Goal: Task Accomplishment & Management: Use online tool/utility

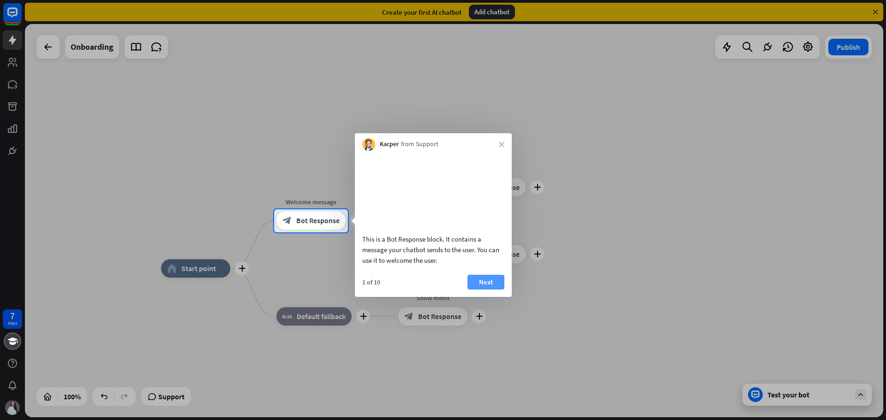
click at [491, 290] on button "Next" at bounding box center [485, 282] width 37 height 15
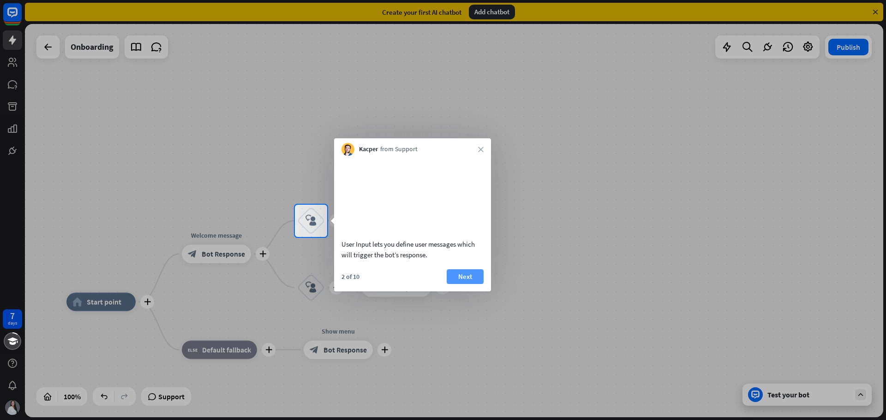
click at [465, 284] on button "Next" at bounding box center [465, 277] width 37 height 15
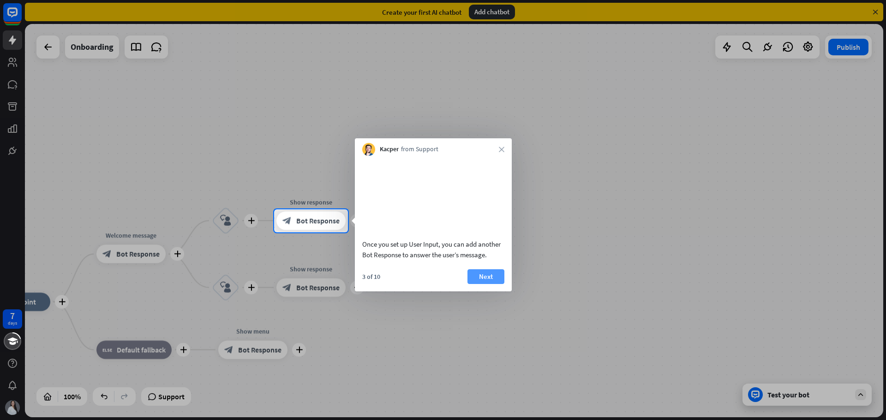
click at [485, 284] on button "Next" at bounding box center [485, 277] width 37 height 15
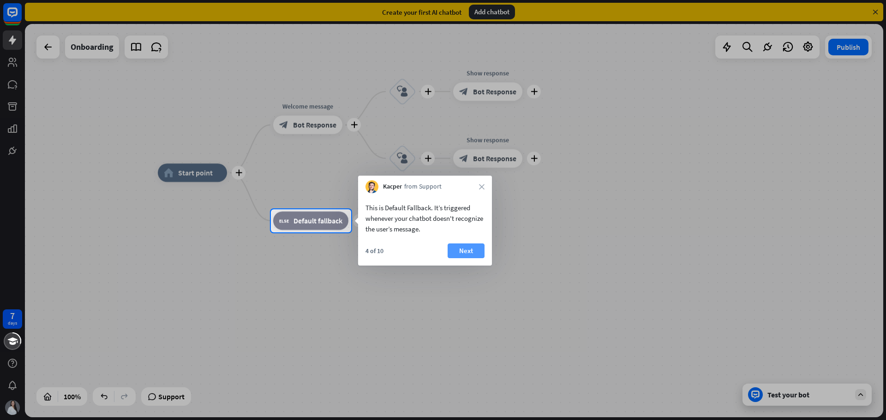
click at [471, 253] on button "Next" at bounding box center [466, 251] width 37 height 15
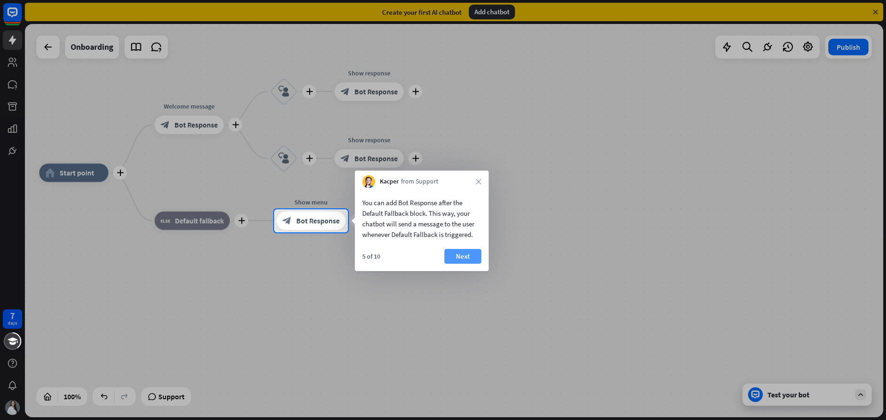
click at [471, 252] on button "Next" at bounding box center [462, 256] width 37 height 15
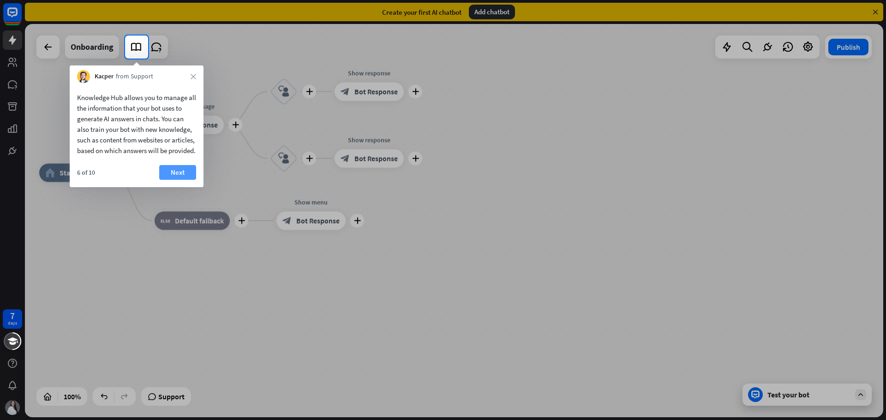
click at [171, 180] on button "Next" at bounding box center [177, 172] width 37 height 15
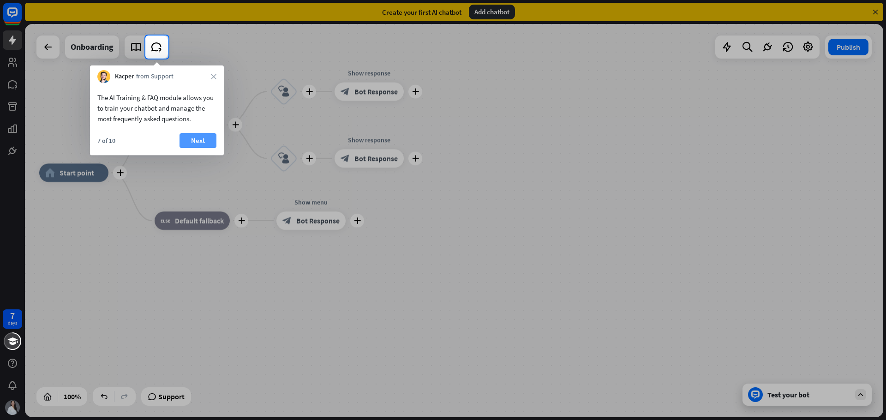
click at [194, 138] on button "Next" at bounding box center [198, 140] width 37 height 15
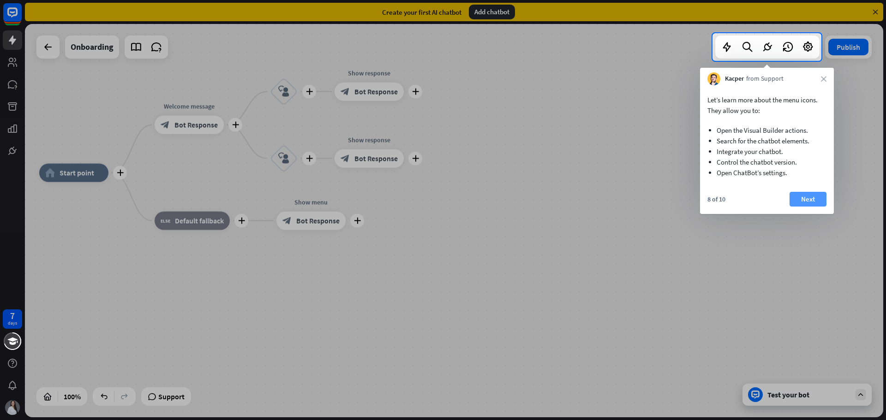
click at [805, 200] on button "Next" at bounding box center [808, 199] width 37 height 15
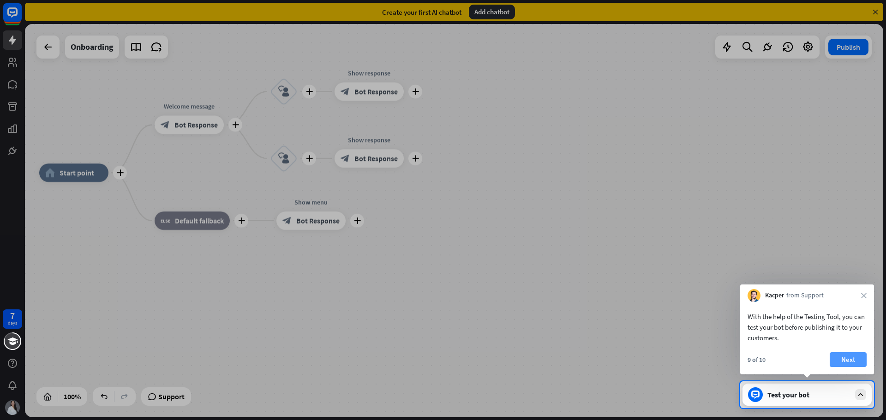
click at [846, 363] on button "Next" at bounding box center [848, 360] width 37 height 15
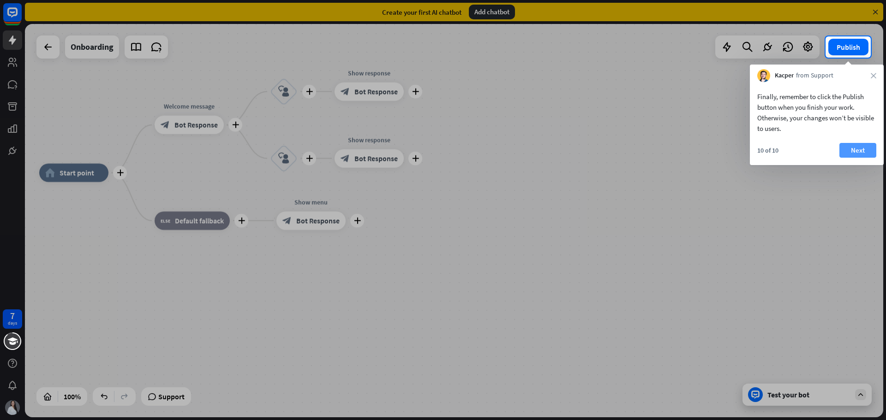
click at [865, 152] on button "Next" at bounding box center [857, 150] width 37 height 15
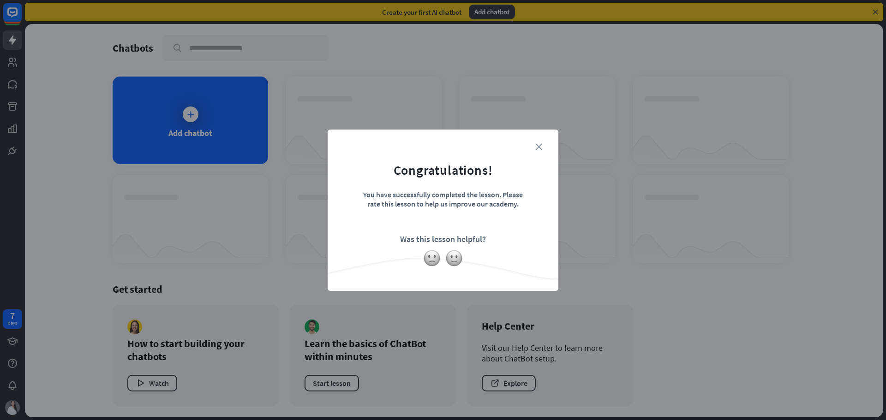
click at [537, 149] on icon "close" at bounding box center [538, 147] width 7 height 7
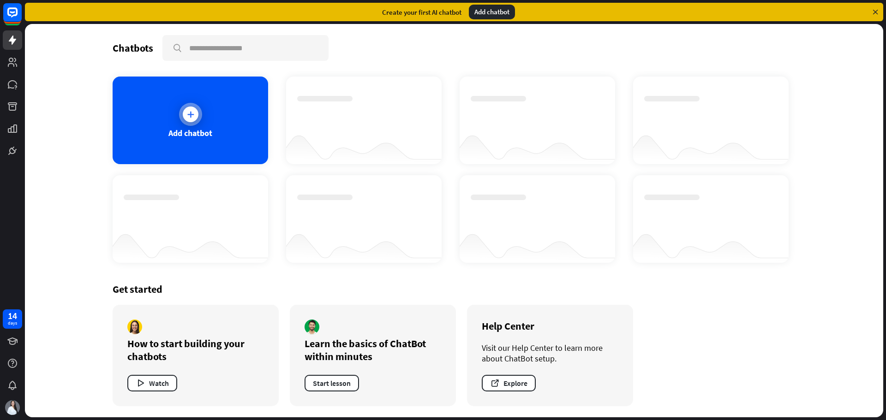
click at [193, 110] on icon at bounding box center [190, 114] width 9 height 9
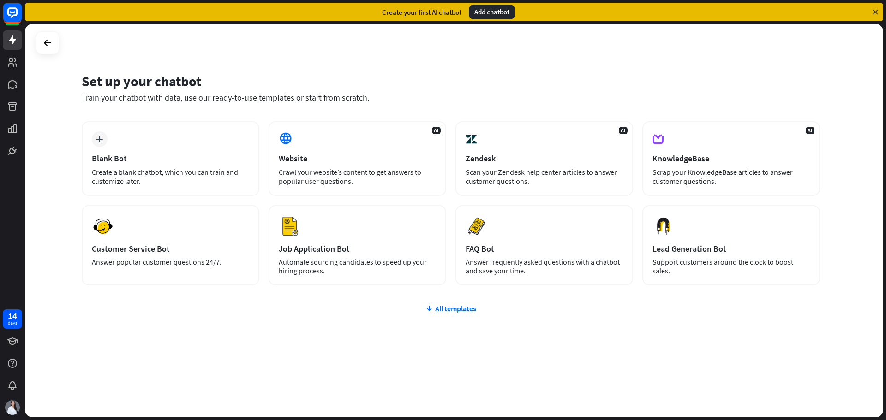
click at [302, 387] on div "plus Blank Bot Create a blank chatbot, which you can train and customize later.…" at bounding box center [451, 258] width 738 height 275
click at [408, 165] on div "AI Website Crawl your website’s content to get answers to popular user question…" at bounding box center [358, 158] width 178 height 75
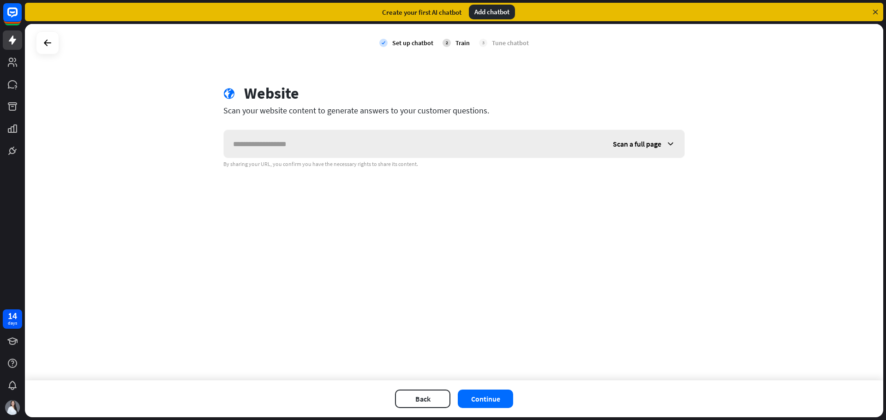
click at [315, 141] on input "text" at bounding box center [414, 144] width 380 height 28
click at [378, 149] on input "**********" at bounding box center [414, 144] width 380 height 28
type input "**********"
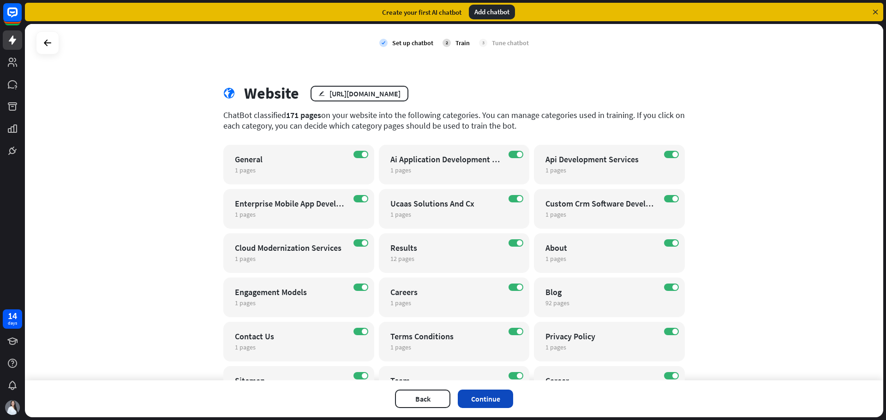
click at [486, 403] on button "Continue" at bounding box center [485, 399] width 55 height 18
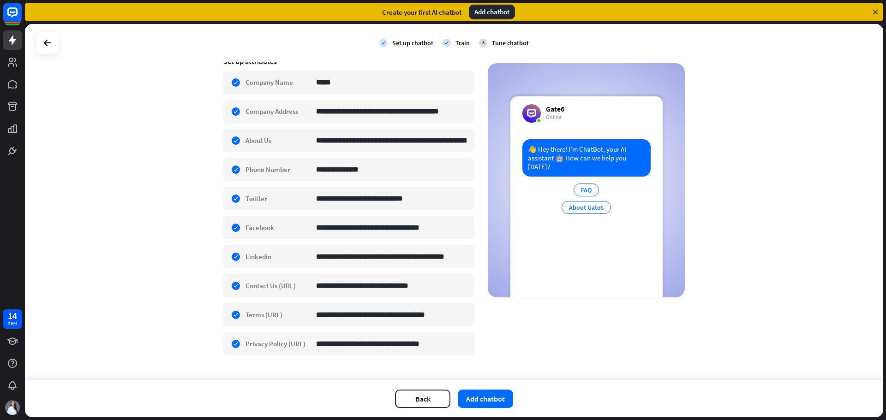
scroll to position [176, 0]
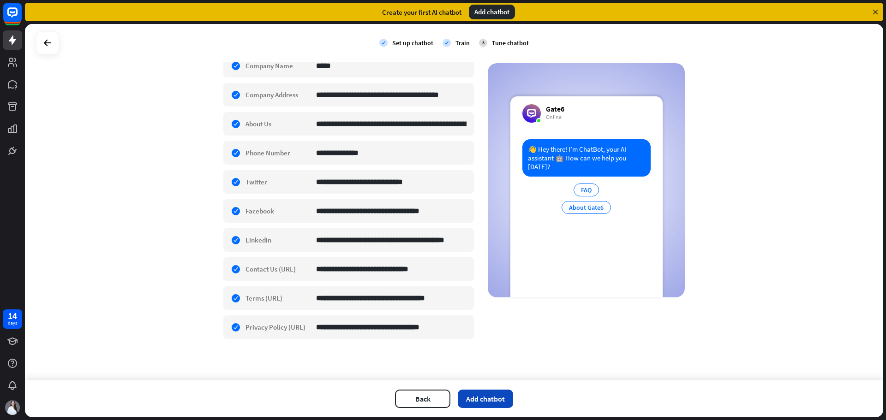
click at [498, 397] on button "Add chatbot" at bounding box center [485, 399] width 55 height 18
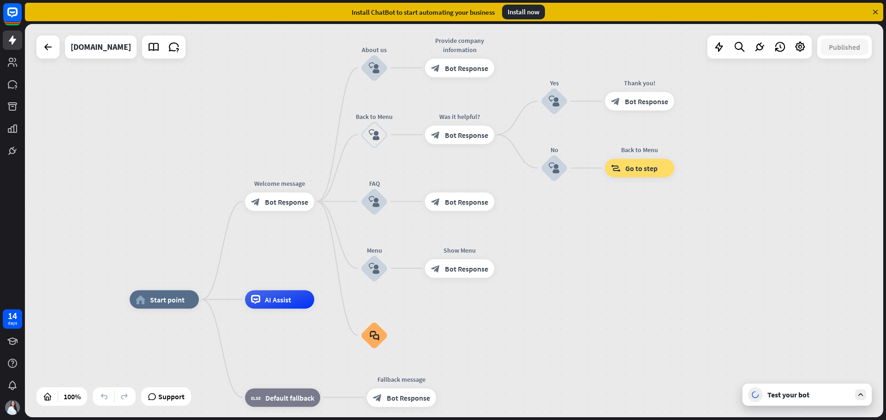
drag, startPoint x: 677, startPoint y: 155, endPoint x: 610, endPoint y: 234, distance: 103.5
click at [610, 234] on div "home_2 Start point Welcome message block_bot_response Bot Response About us blo…" at bounding box center [454, 221] width 858 height 394
click at [169, 303] on span "Start point" at bounding box center [167, 299] width 35 height 9
click at [276, 200] on span "Bot Response" at bounding box center [286, 201] width 43 height 9
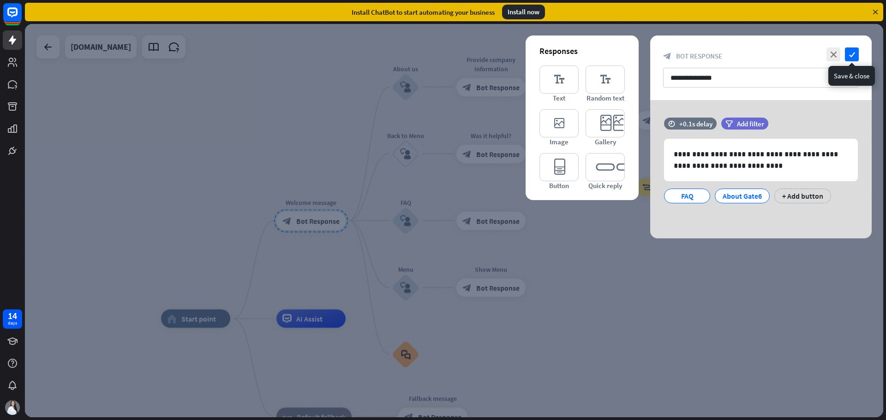
drag, startPoint x: 854, startPoint y: 55, endPoint x: 849, endPoint y: 61, distance: 7.9
click at [854, 55] on icon "check" at bounding box center [852, 55] width 14 height 14
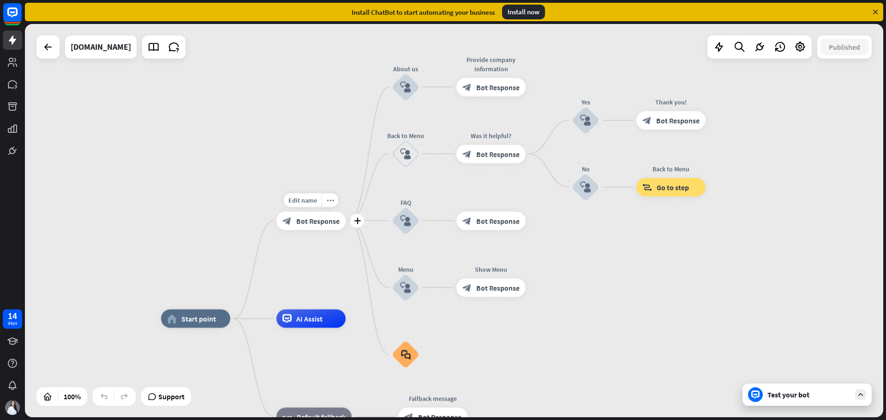
click at [346, 228] on div "Edit name more_horiz plus block_bot_response Bot Response" at bounding box center [310, 221] width 69 height 18
click at [359, 221] on icon "plus" at bounding box center [357, 221] width 7 height 6
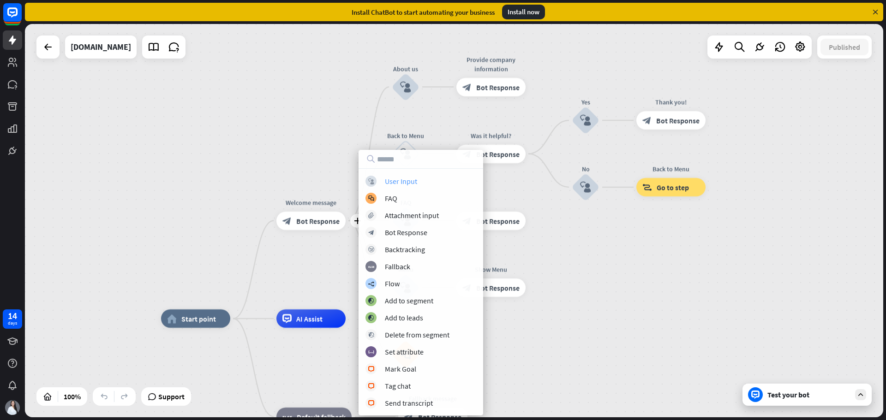
click at [396, 183] on div "User Input" at bounding box center [401, 181] width 32 height 9
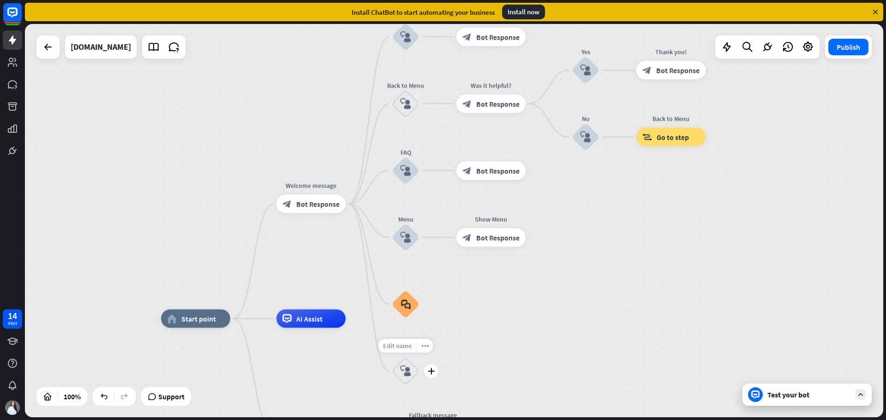
click at [404, 350] on span "Edit name" at bounding box center [397, 346] width 29 height 8
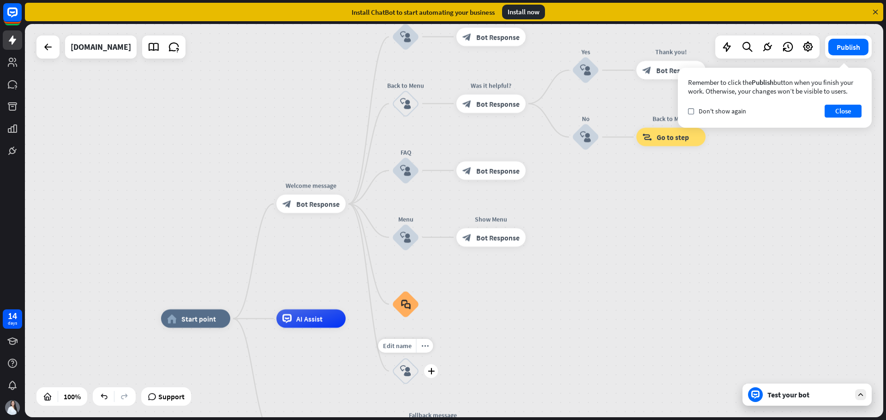
click at [409, 373] on icon "block_user_input" at bounding box center [405, 371] width 11 height 11
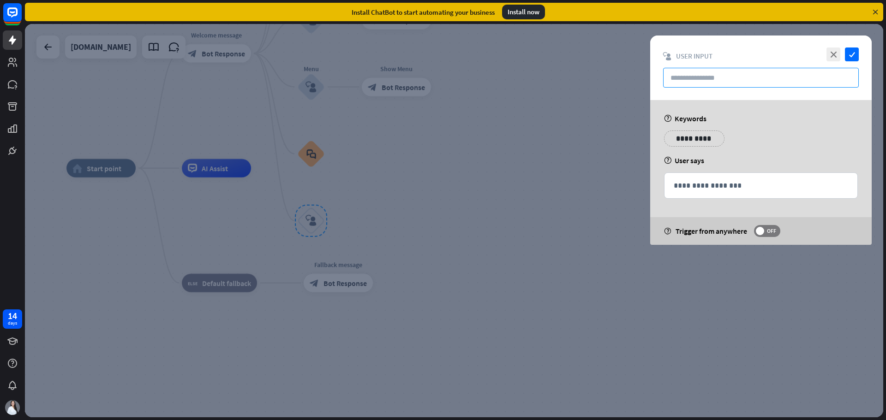
click at [716, 78] on input "text" at bounding box center [761, 78] width 196 height 20
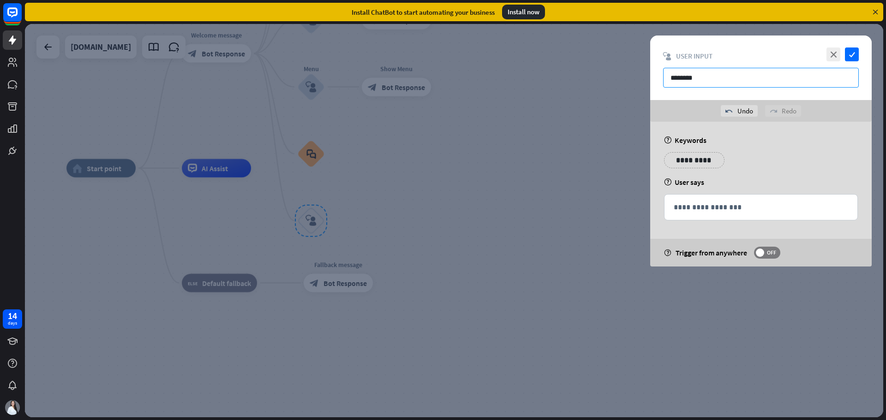
type input "********"
click at [695, 159] on p "**********" at bounding box center [689, 161] width 37 height 12
click at [719, 206] on p "**********" at bounding box center [761, 208] width 174 height 12
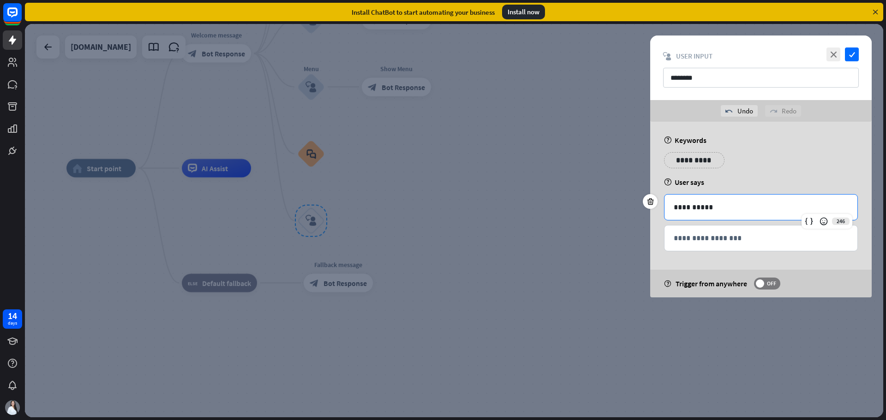
click at [700, 159] on p "**********" at bounding box center [694, 161] width 47 height 12
click at [769, 162] on div "**********" at bounding box center [750, 160] width 60 height 16
click at [827, 164] on div "**********" at bounding box center [812, 160] width 60 height 16
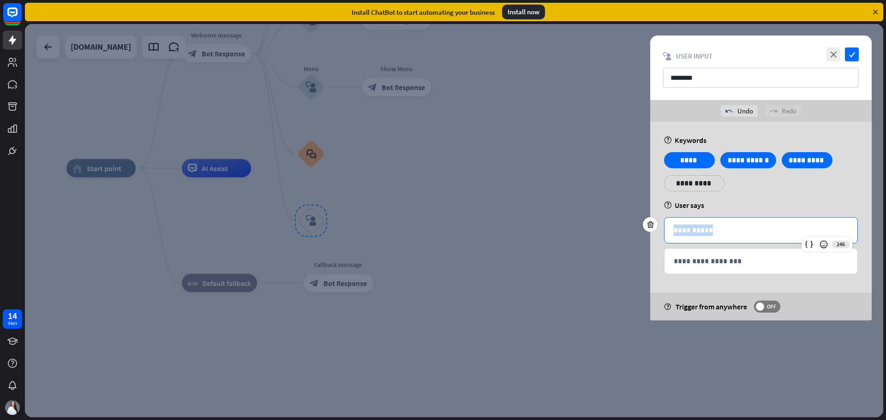
drag, startPoint x: 708, startPoint y: 234, endPoint x: 638, endPoint y: 235, distance: 70.2
click at [638, 235] on div "**********" at bounding box center [454, 221] width 858 height 394
drag, startPoint x: 710, startPoint y: 267, endPoint x: 480, endPoint y: 247, distance: 230.6
click at [710, 267] on div "**********" at bounding box center [761, 261] width 193 height 25
click at [706, 261] on p "**********" at bounding box center [761, 262] width 174 height 12
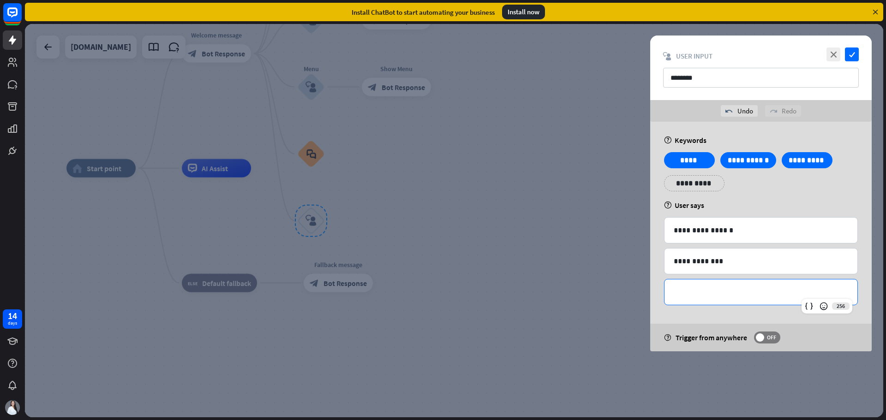
click at [693, 293] on p "**********" at bounding box center [761, 293] width 174 height 12
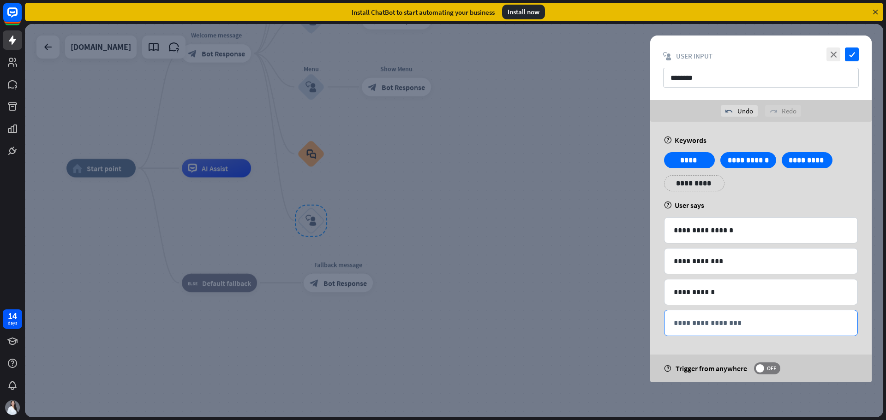
click at [708, 316] on div "**********" at bounding box center [761, 323] width 193 height 25
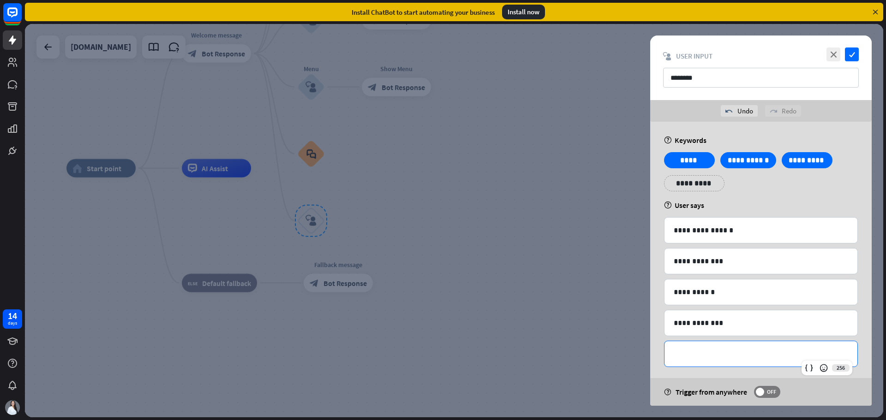
click at [697, 362] on div "**********" at bounding box center [761, 354] width 193 height 25
click at [712, 185] on div "**********" at bounding box center [694, 183] width 60 height 16
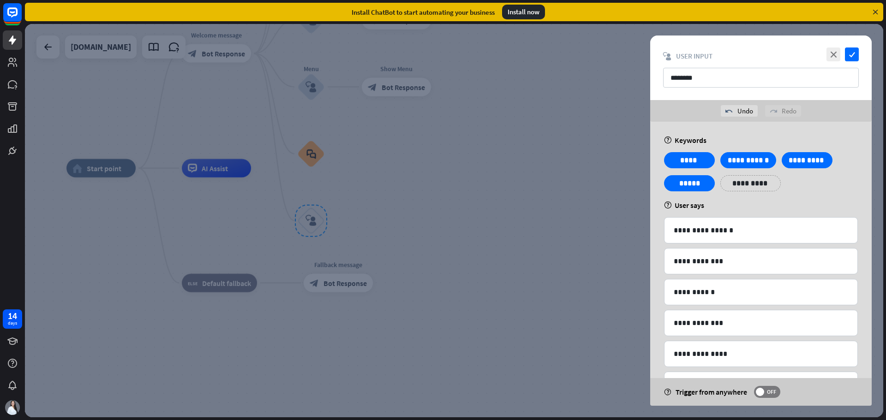
click at [751, 187] on p "**********" at bounding box center [750, 184] width 47 height 12
click at [808, 185] on p "**********" at bounding box center [807, 184] width 47 height 12
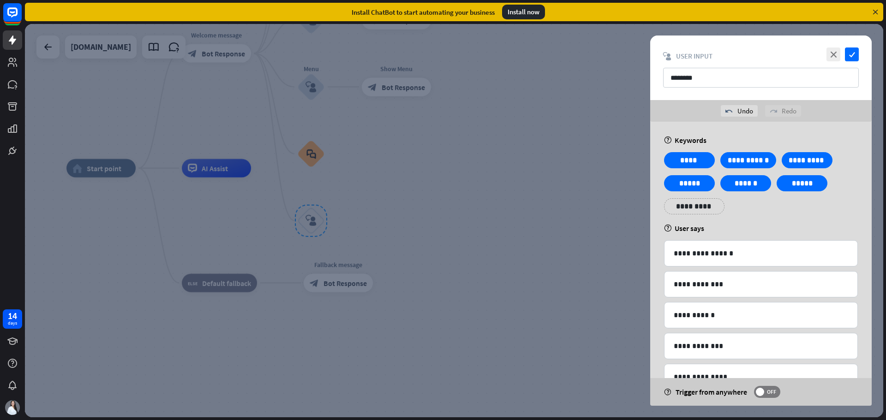
click at [701, 213] on div "**********" at bounding box center [694, 206] width 60 height 16
click at [700, 207] on p "**********" at bounding box center [694, 207] width 47 height 12
click at [747, 208] on p "**********" at bounding box center [745, 207] width 37 height 12
click at [756, 257] on p "**********" at bounding box center [761, 254] width 174 height 12
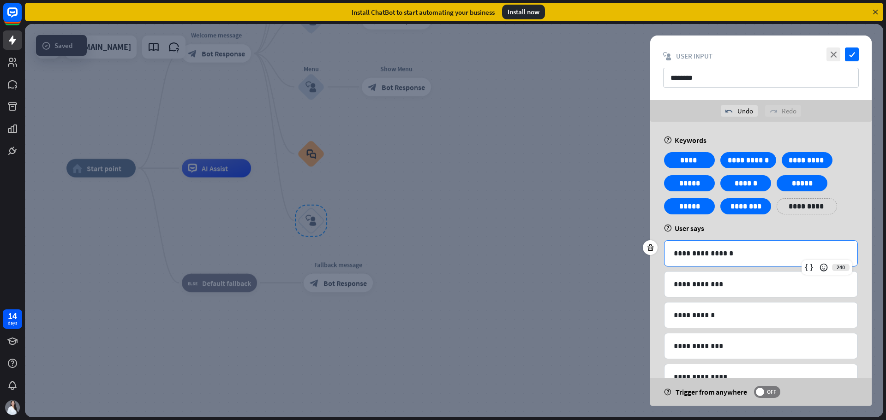
scroll to position [61, 0]
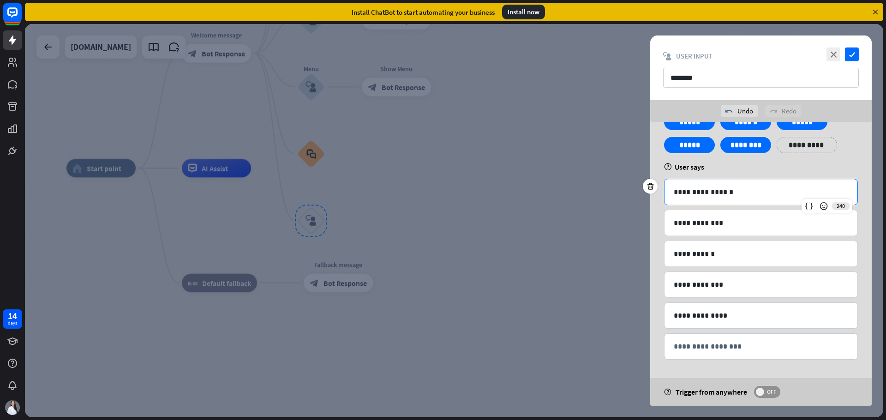
click at [770, 391] on span "OFF" at bounding box center [771, 392] width 14 height 7
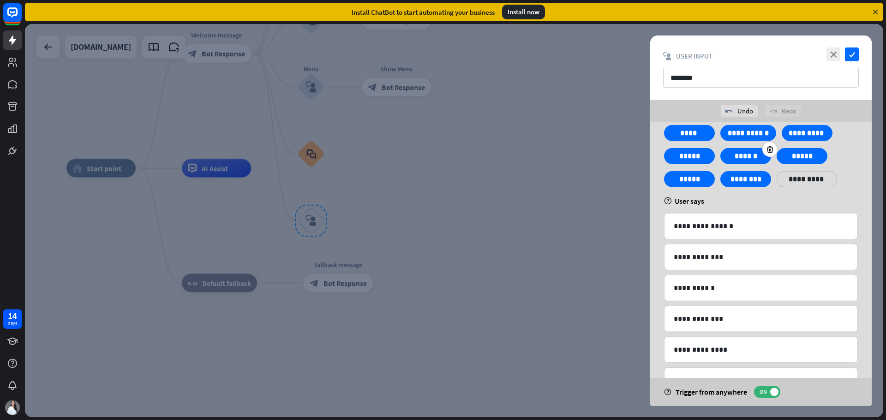
scroll to position [0, 0]
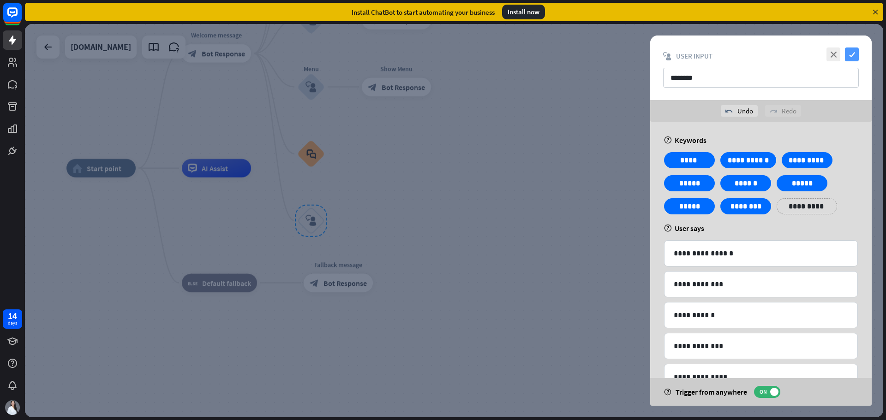
click at [850, 58] on icon "check" at bounding box center [852, 55] width 14 height 14
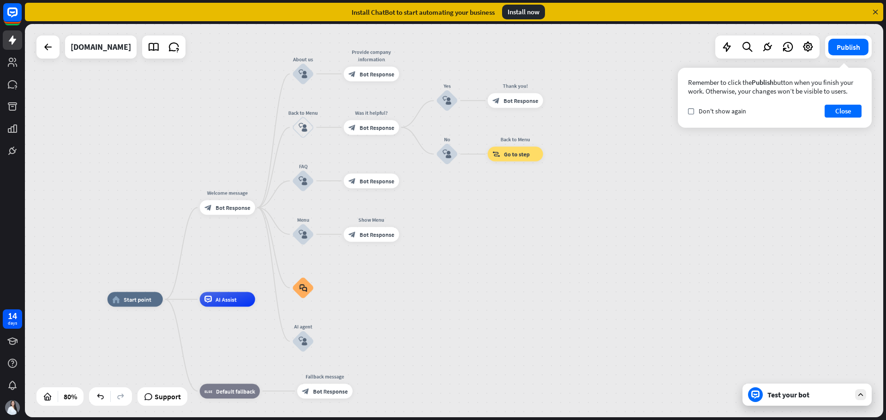
drag, startPoint x: 537, startPoint y: 162, endPoint x: 512, endPoint y: 276, distance: 116.3
click at [512, 276] on div "home_2 Start point Welcome message block_bot_response Bot Response About us blo…" at bounding box center [454, 221] width 858 height 394
click at [299, 338] on icon "block_user_input" at bounding box center [303, 341] width 9 height 9
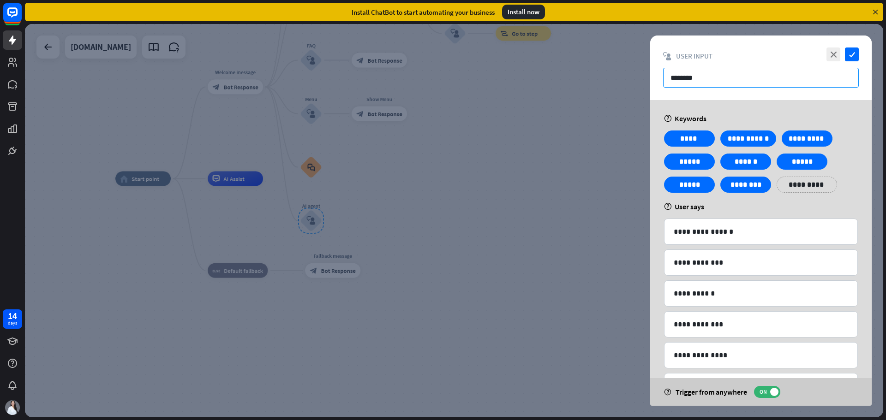
drag, startPoint x: 677, startPoint y: 79, endPoint x: 633, endPoint y: 82, distance: 44.4
click at [633, 82] on div "**********" at bounding box center [454, 221] width 858 height 394
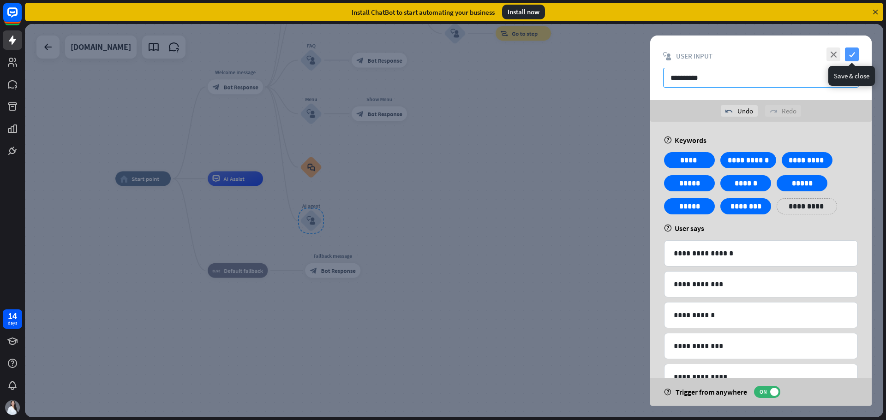
type input "**********"
click at [855, 54] on icon "check" at bounding box center [852, 55] width 14 height 14
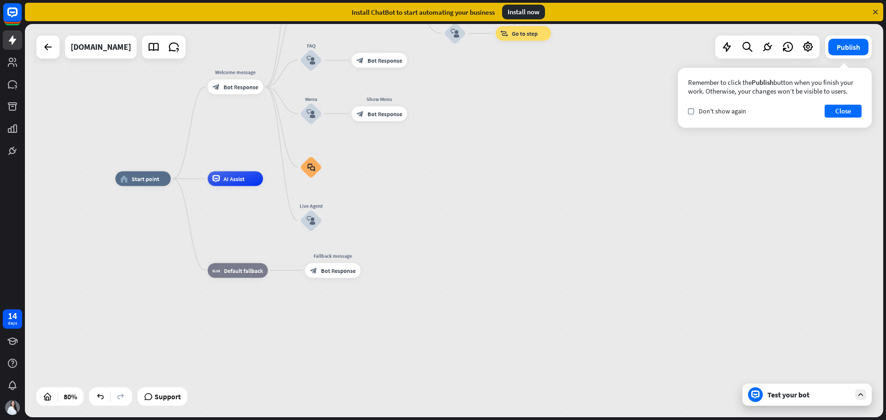
click at [467, 220] on div "home_2 Start point Welcome message block_bot_response Bot Response About us blo…" at bounding box center [458, 336] width 687 height 315
click at [229, 88] on span "Bot Response" at bounding box center [240, 87] width 35 height 7
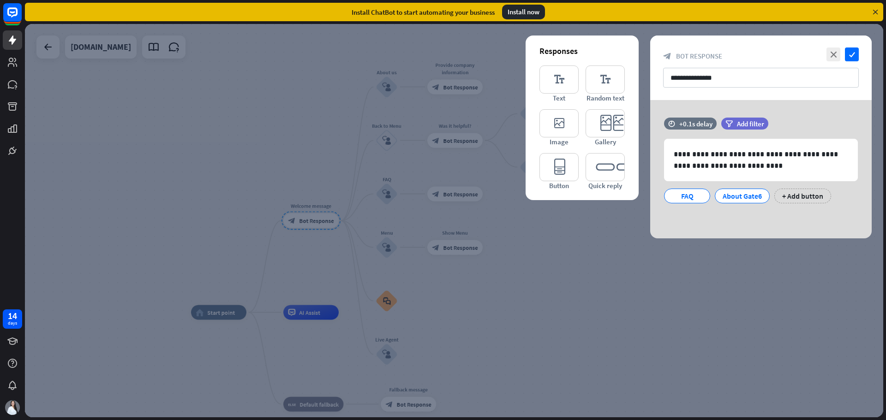
click at [690, 307] on div at bounding box center [454, 221] width 858 height 394
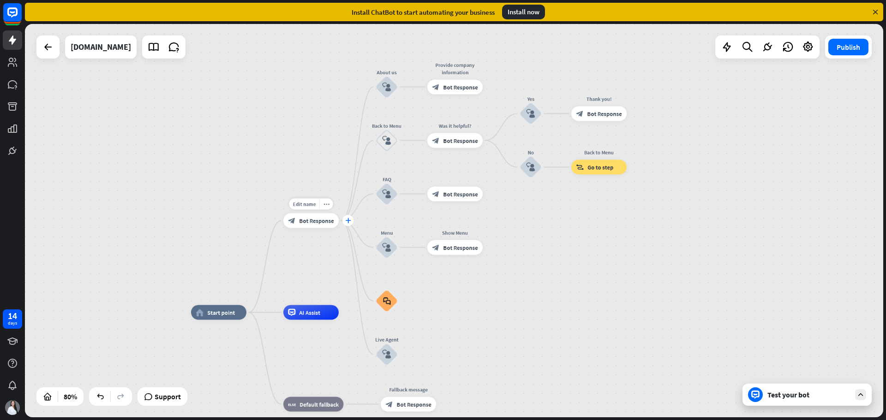
click at [349, 220] on icon "plus" at bounding box center [348, 220] width 6 height 5
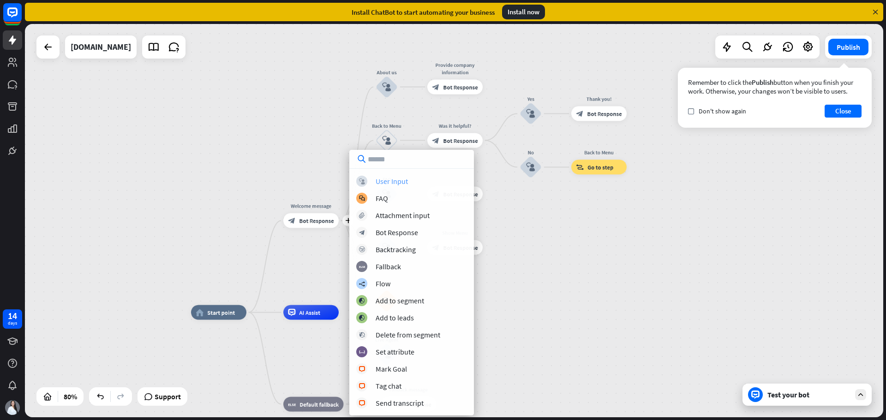
click at [404, 180] on div "User Input" at bounding box center [392, 181] width 32 height 9
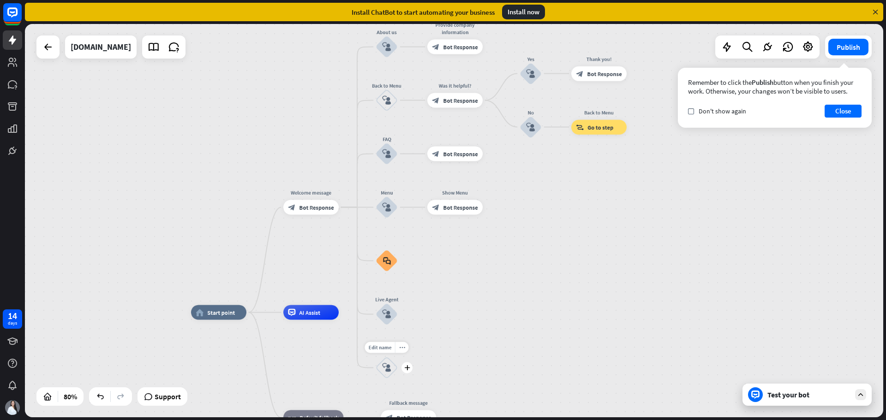
click at [384, 371] on icon "block_user_input" at bounding box center [386, 368] width 9 height 9
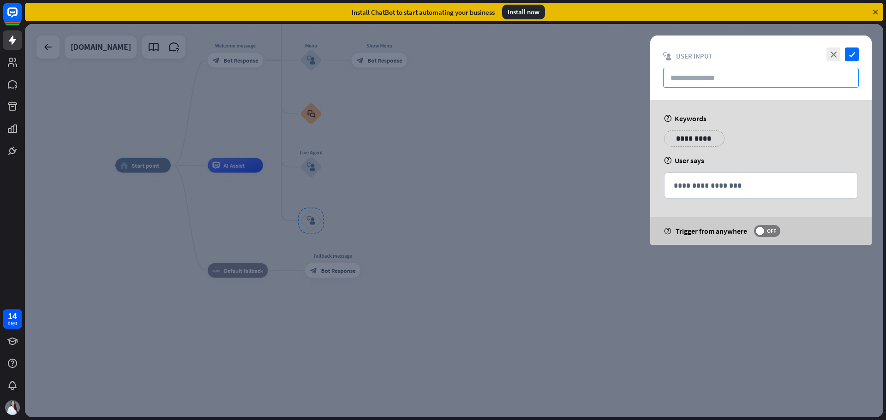
click at [738, 77] on input "text" at bounding box center [761, 78] width 196 height 20
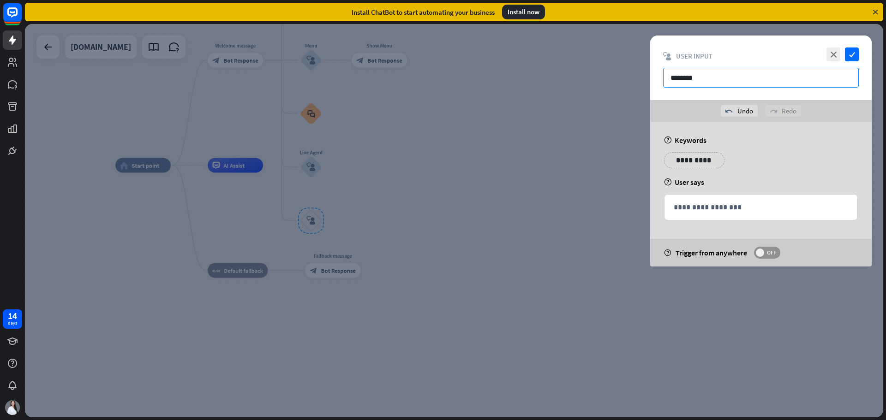
type input "********"
click at [775, 253] on span "OFF" at bounding box center [771, 252] width 14 height 7
click at [707, 208] on p "**********" at bounding box center [761, 208] width 174 height 12
click at [766, 145] on div "**********" at bounding box center [761, 194] width 222 height 145
click at [757, 210] on p "**********" at bounding box center [761, 208] width 174 height 12
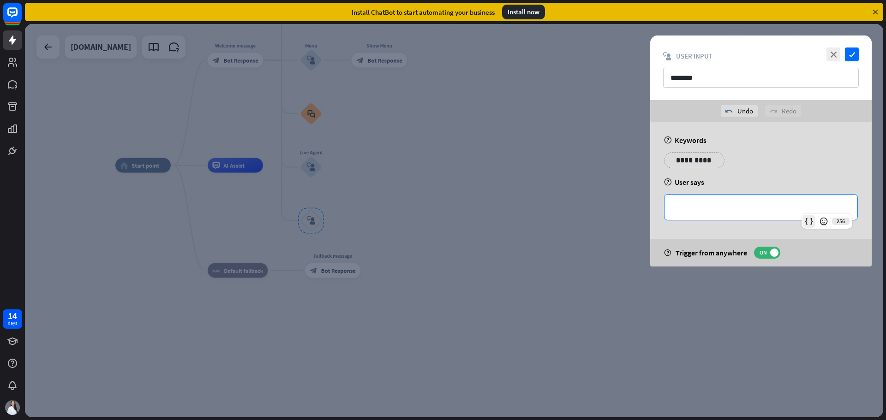
click at [812, 223] on icon at bounding box center [808, 221] width 9 height 9
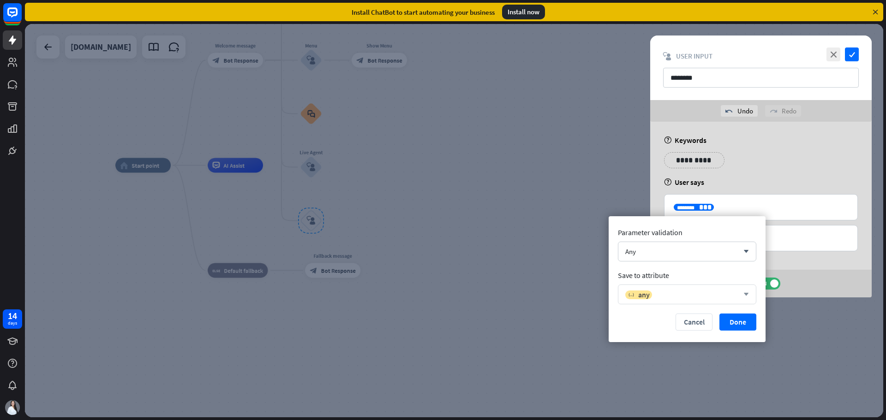
click at [653, 290] on div "variable any" at bounding box center [682, 294] width 114 height 9
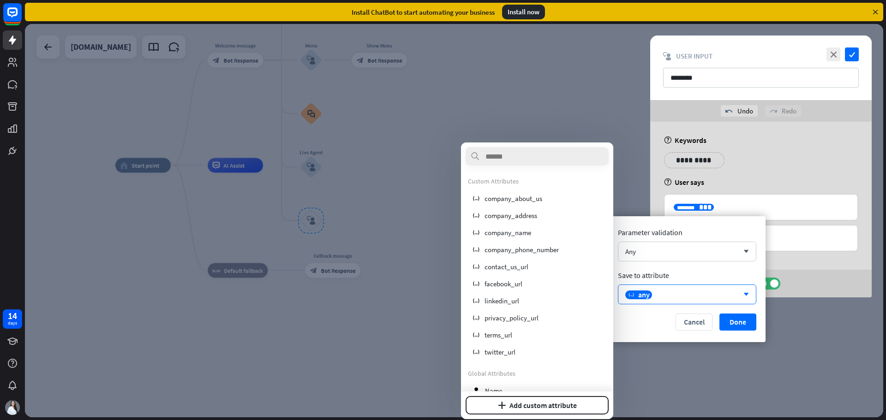
click at [651, 320] on div "Cancel Done" at bounding box center [687, 322] width 138 height 17
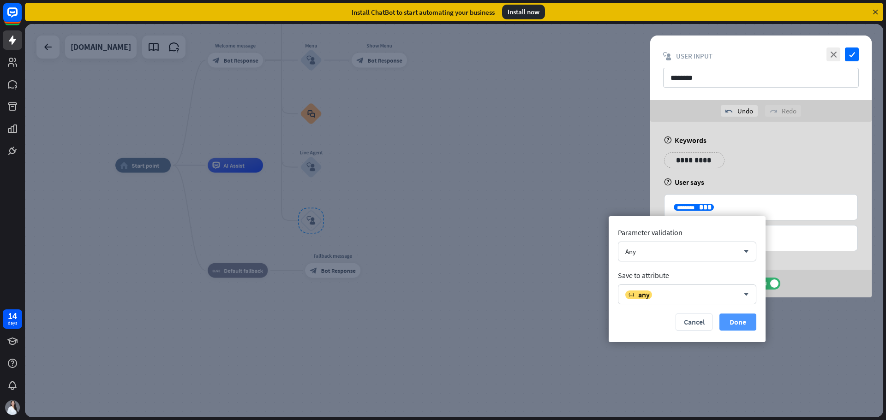
click at [743, 320] on button "Done" at bounding box center [737, 322] width 37 height 17
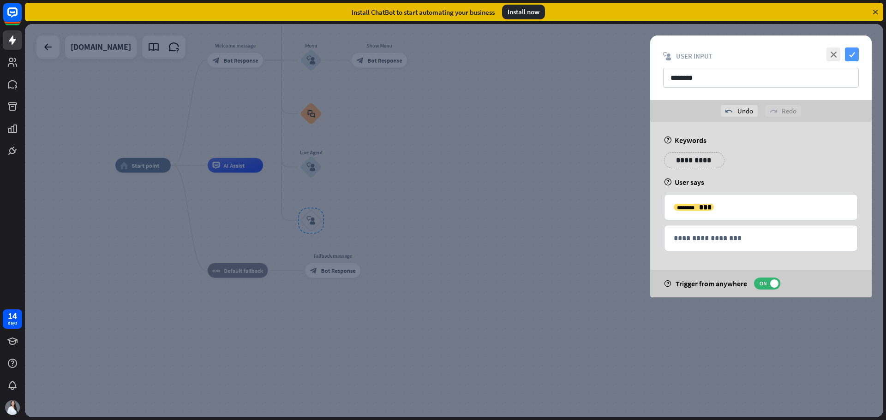
click at [852, 54] on icon "check" at bounding box center [852, 55] width 14 height 14
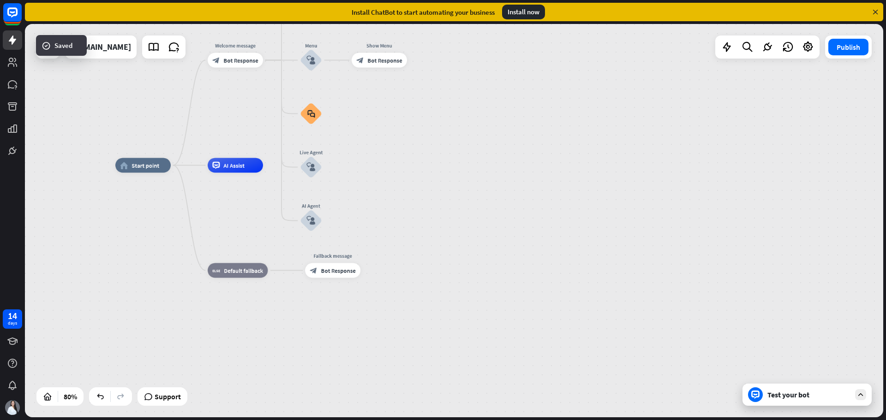
click at [487, 203] on div "home_2 Start point Welcome message block_bot_response Bot Response About us blo…" at bounding box center [458, 323] width 687 height 315
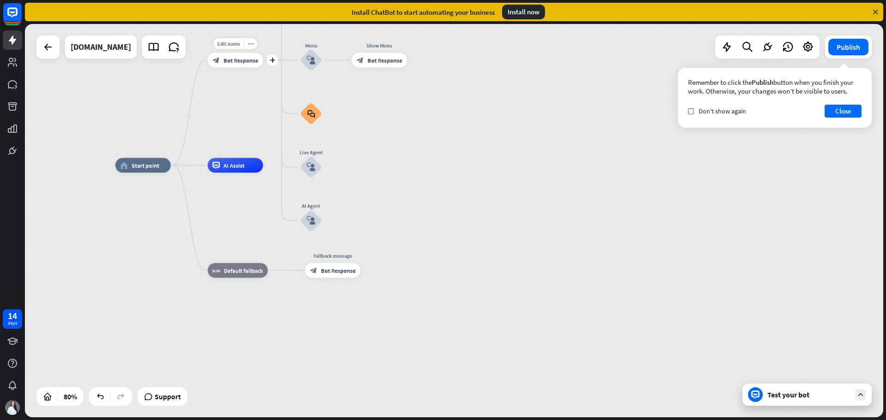
click at [242, 60] on span "Bot Response" at bounding box center [240, 60] width 35 height 7
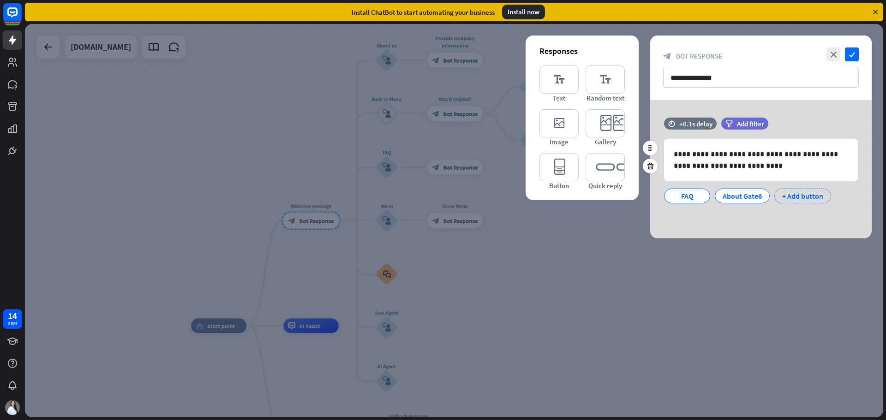
click at [784, 194] on div "+ Add button" at bounding box center [802, 196] width 57 height 15
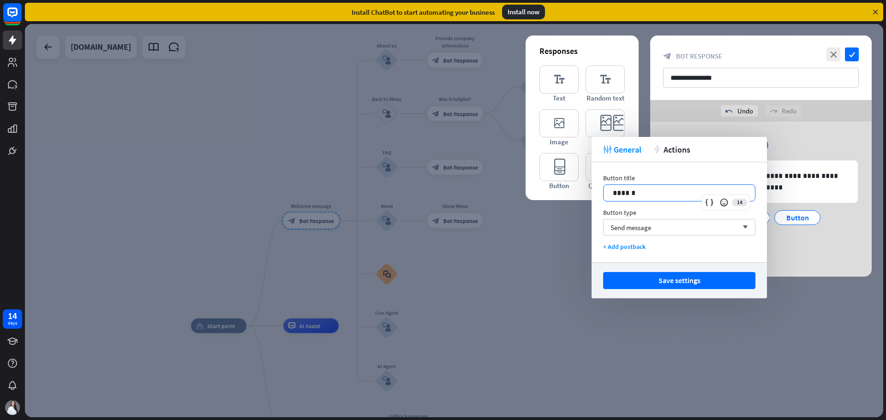
click at [659, 192] on p "******" at bounding box center [679, 193] width 133 height 12
drag, startPoint x: 659, startPoint y: 192, endPoint x: 586, endPoint y: 194, distance: 73.0
click at [586, 194] on body "14 days close Product Help First steps Get started with ChatBot Help Center Fol…" at bounding box center [443, 210] width 886 height 420
click at [628, 224] on span "Send message" at bounding box center [631, 227] width 41 height 9
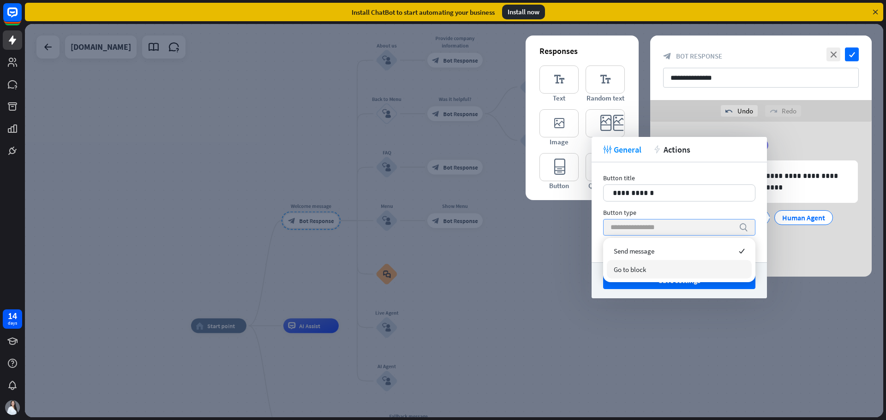
click at [640, 268] on span "Go to block" at bounding box center [630, 269] width 32 height 9
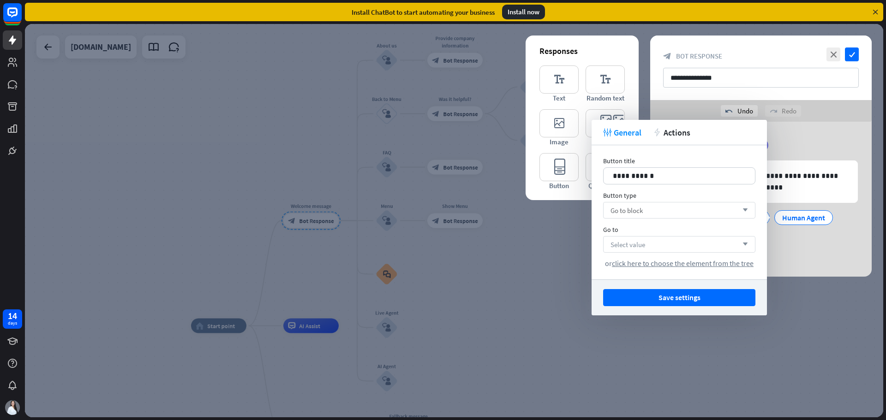
click at [638, 246] on span "Select value" at bounding box center [628, 244] width 35 height 9
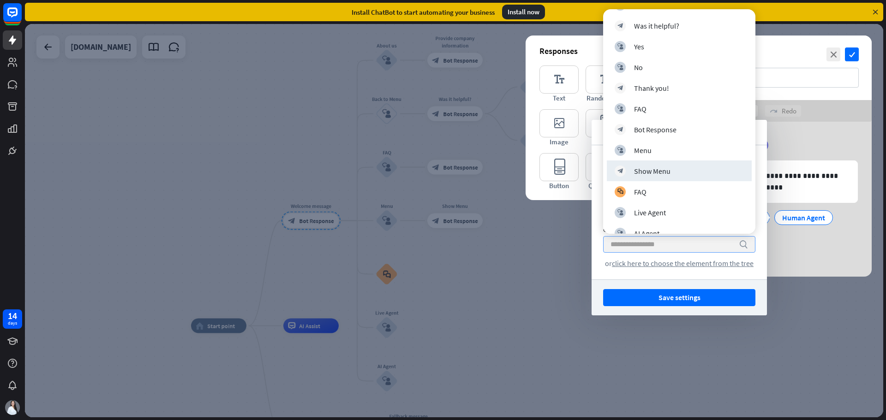
scroll to position [177, 0]
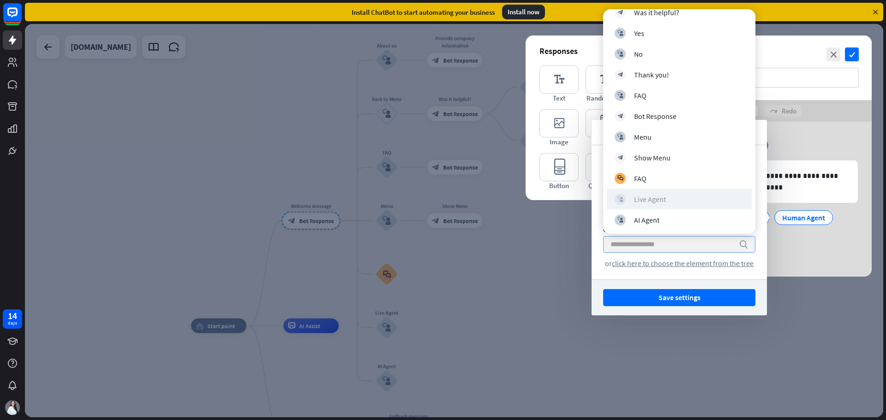
click at [664, 198] on div "Live Agent" at bounding box center [650, 199] width 32 height 9
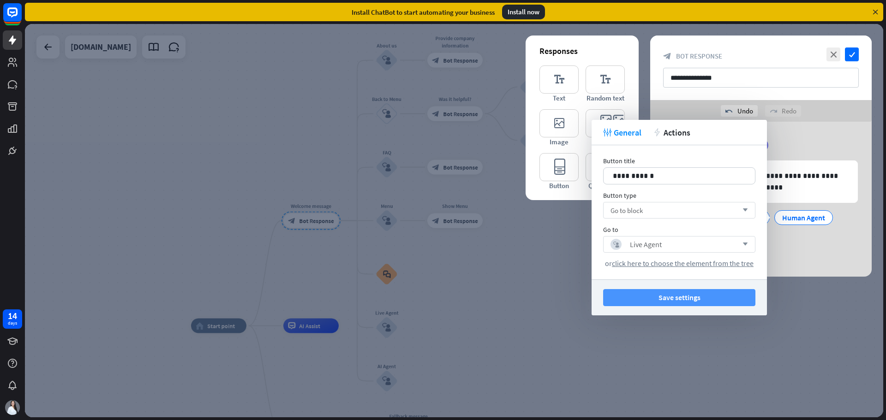
click at [669, 301] on button "Save settings" at bounding box center [679, 297] width 152 height 17
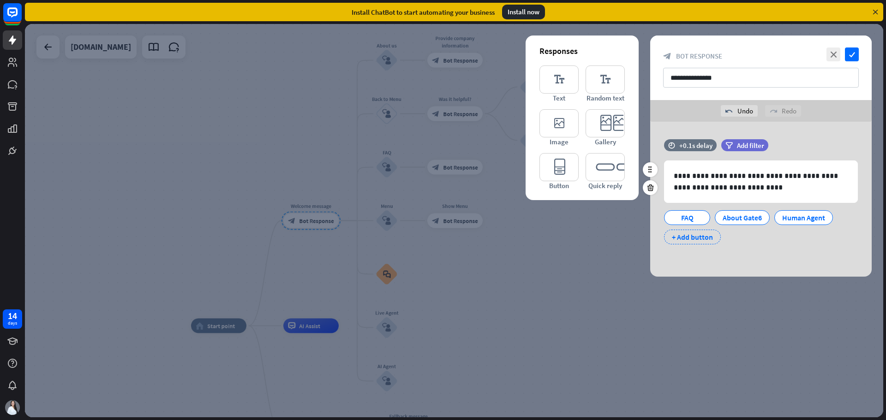
click at [698, 240] on div "+ Add button" at bounding box center [692, 237] width 57 height 15
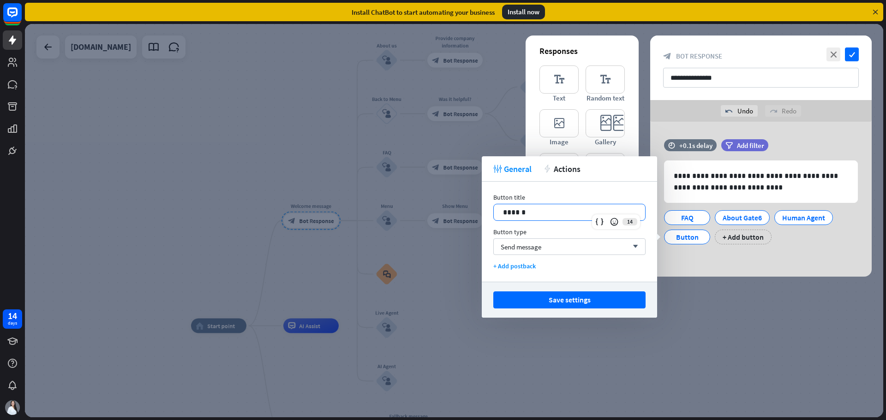
drag, startPoint x: 523, startPoint y: 215, endPoint x: 479, endPoint y: 218, distance: 43.5
click at [479, 218] on body "14 days close Product Help First steps Get started with ChatBot Help Center Fol…" at bounding box center [443, 210] width 886 height 420
click at [530, 248] on span "Send message" at bounding box center [521, 247] width 41 height 9
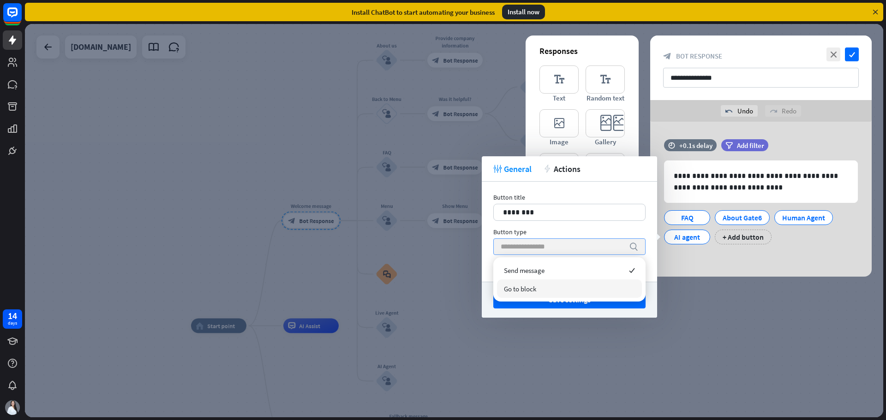
click at [542, 287] on div "Go to block" at bounding box center [569, 289] width 145 height 18
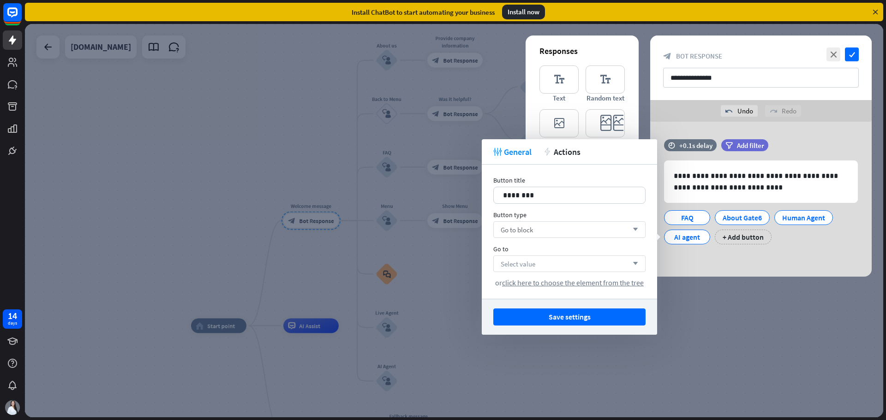
click at [528, 262] on span "Select value" at bounding box center [518, 264] width 35 height 9
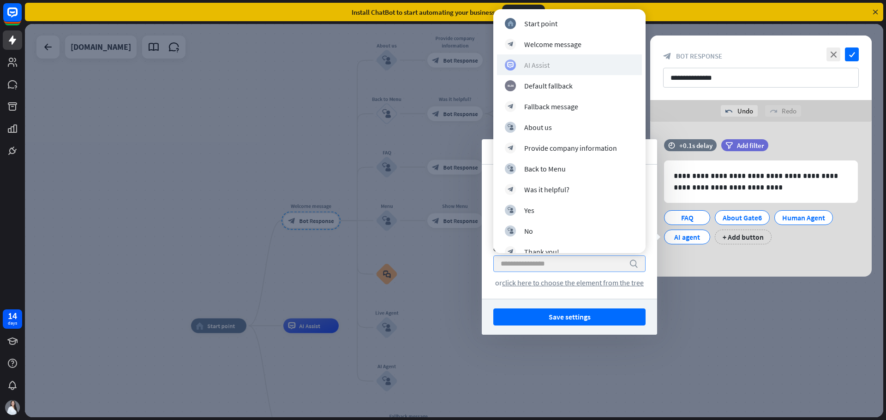
click at [574, 60] on div "AI Assist" at bounding box center [569, 65] width 129 height 11
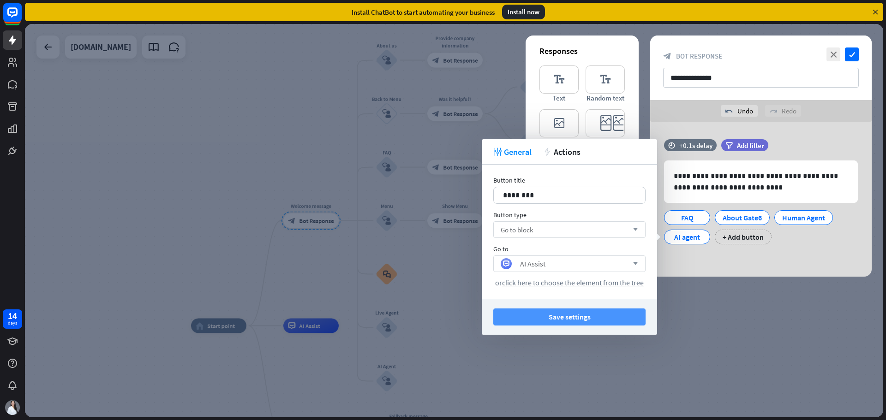
click at [560, 321] on button "Save settings" at bounding box center [569, 317] width 152 height 17
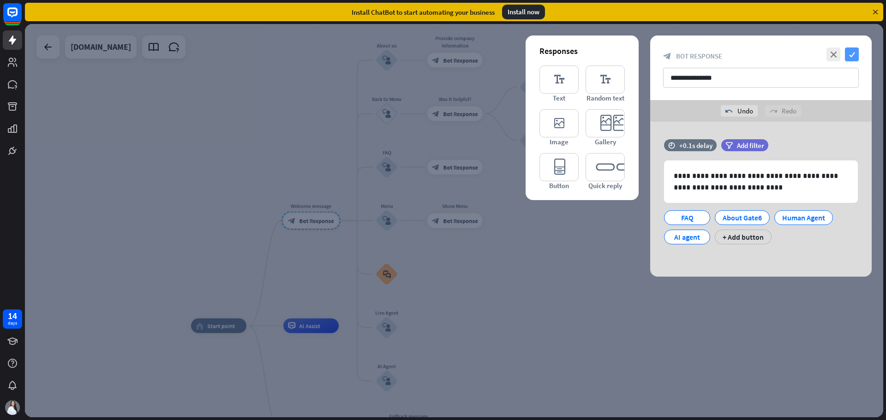
click at [854, 52] on icon "check" at bounding box center [852, 55] width 14 height 14
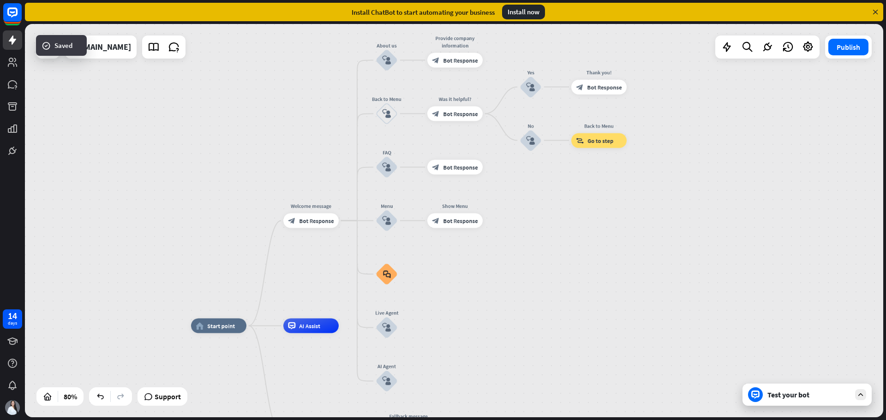
click at [803, 401] on div "Test your bot" at bounding box center [807, 395] width 129 height 22
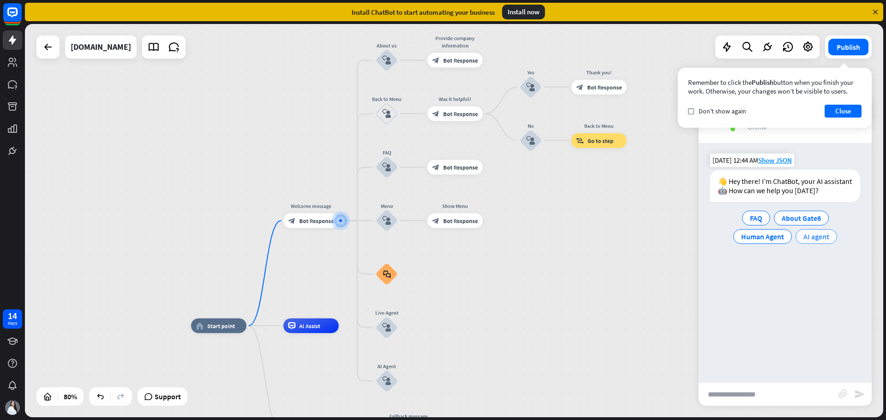
click at [820, 238] on span "AI agent" at bounding box center [816, 236] width 26 height 9
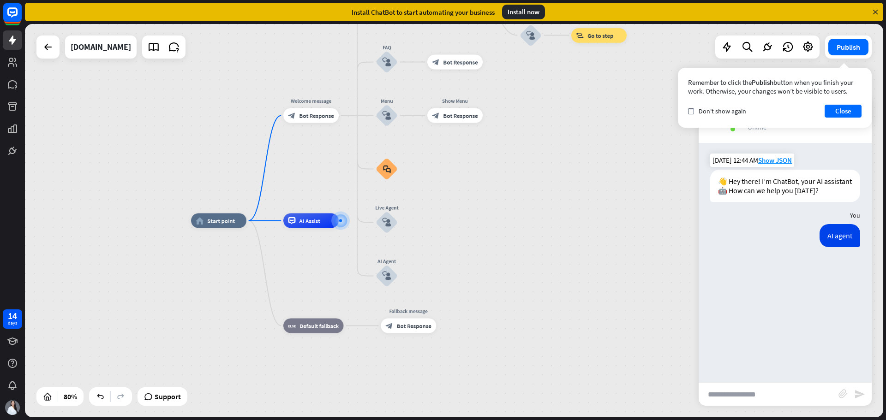
click at [762, 395] on input "text" at bounding box center [769, 394] width 140 height 23
type input "**********"
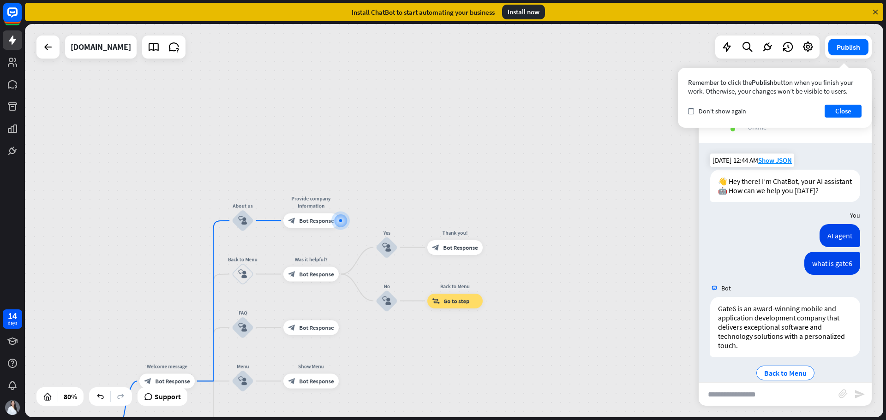
scroll to position [23, 0]
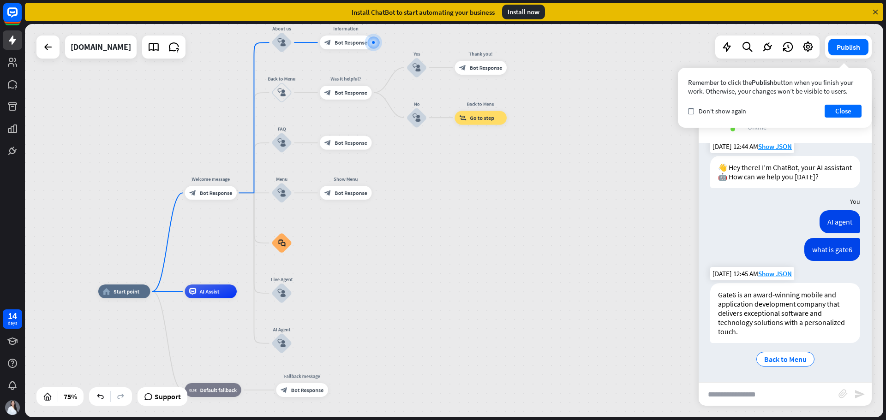
drag, startPoint x: 476, startPoint y: 362, endPoint x: 713, endPoint y: 293, distance: 247.1
click at [554, 198] on div "home_2 Start point Welcome message block_bot_response Bot Response About us blo…" at bounding box center [454, 221] width 858 height 394
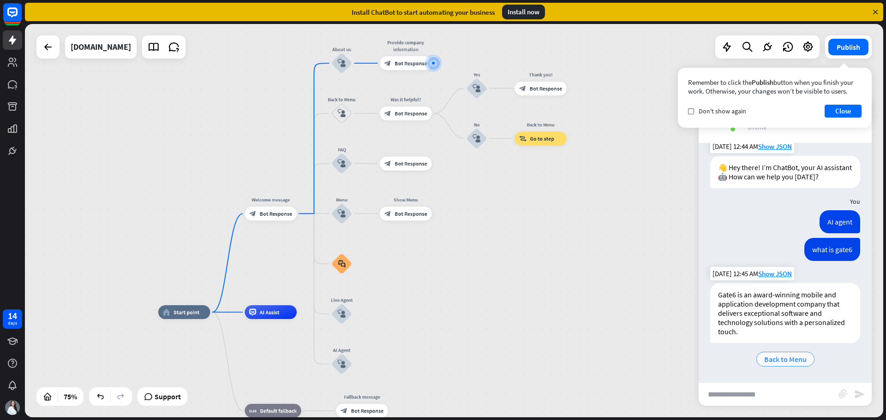
click at [770, 366] on div "Back to Menu" at bounding box center [785, 359] width 58 height 15
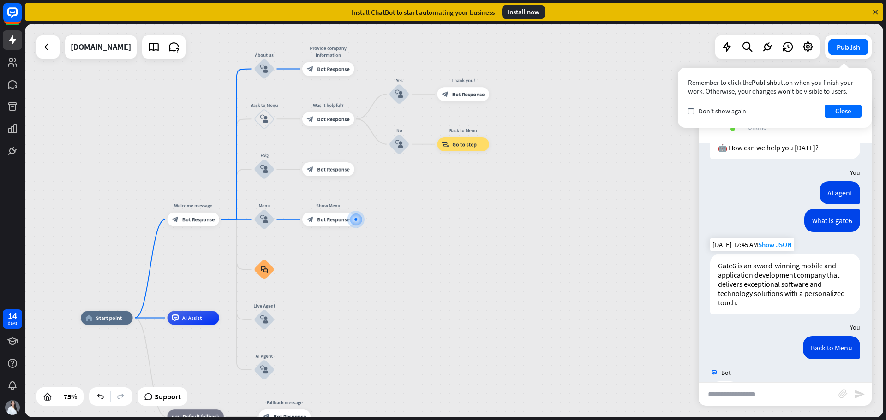
scroll to position [88, 0]
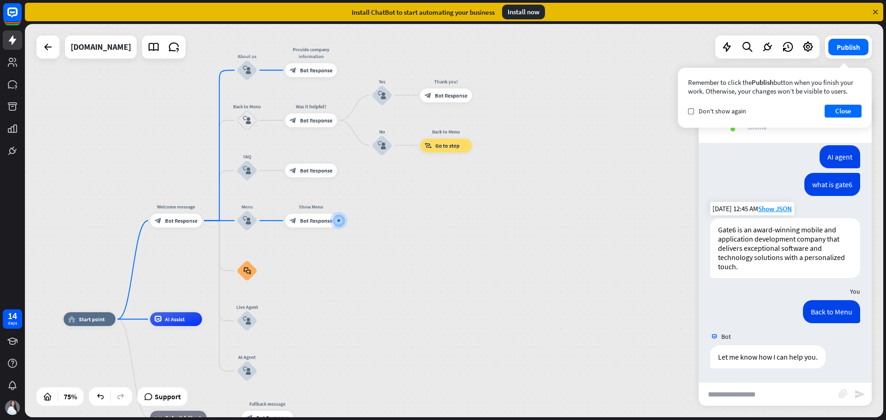
click at [765, 395] on input "text" at bounding box center [769, 394] width 140 height 23
click at [468, 249] on div "home_2 Start point Welcome message block_bot_response Bot Response About us blo…" at bounding box center [454, 221] width 858 height 394
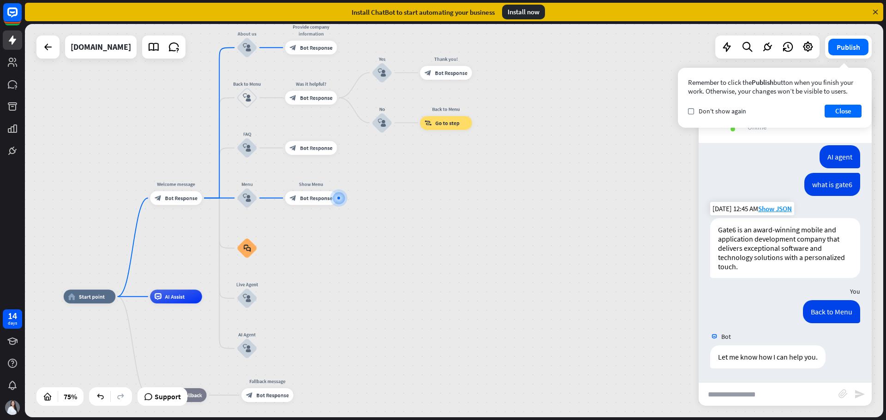
drag, startPoint x: 319, startPoint y: 349, endPoint x: 319, endPoint y: 327, distance: 22.6
click at [345, 196] on icon "plus" at bounding box center [345, 198] width 5 height 5
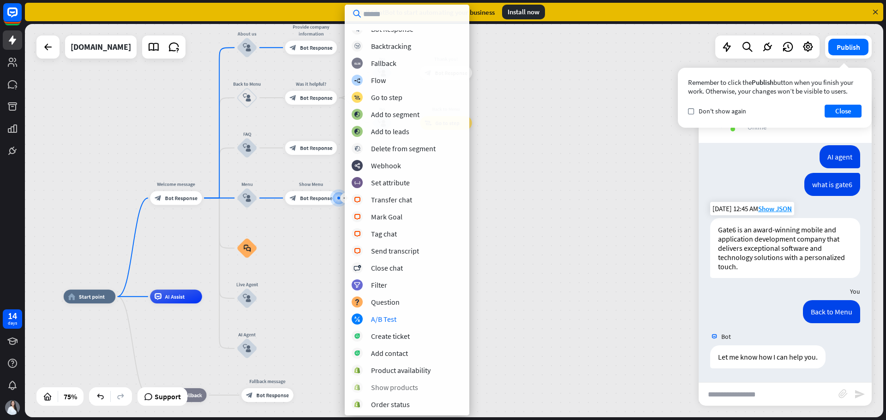
scroll to position [36, 0]
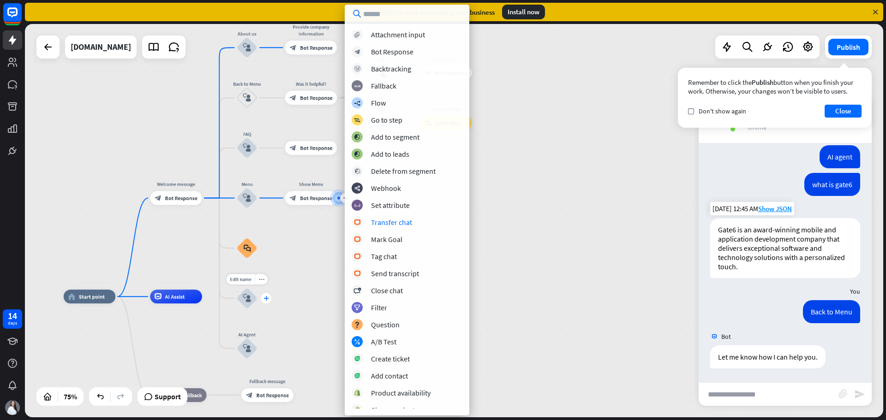
click at [267, 298] on icon "plus" at bounding box center [266, 298] width 5 height 5
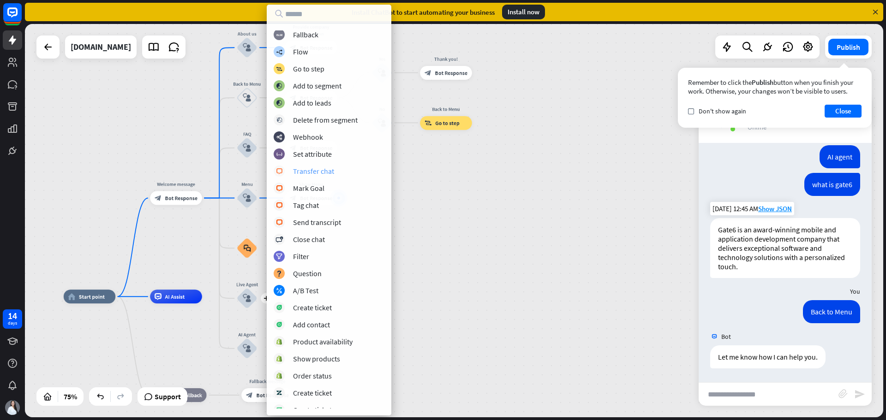
click at [321, 171] on div "Transfer chat" at bounding box center [313, 171] width 41 height 9
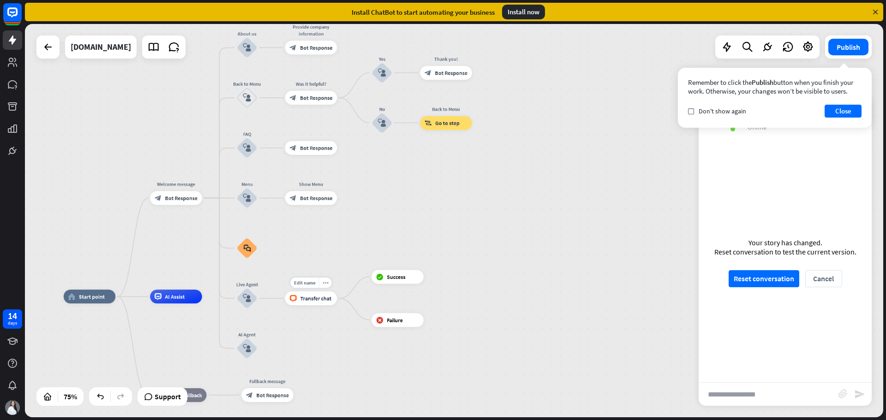
click at [311, 300] on span "Transfer chat" at bounding box center [315, 298] width 31 height 7
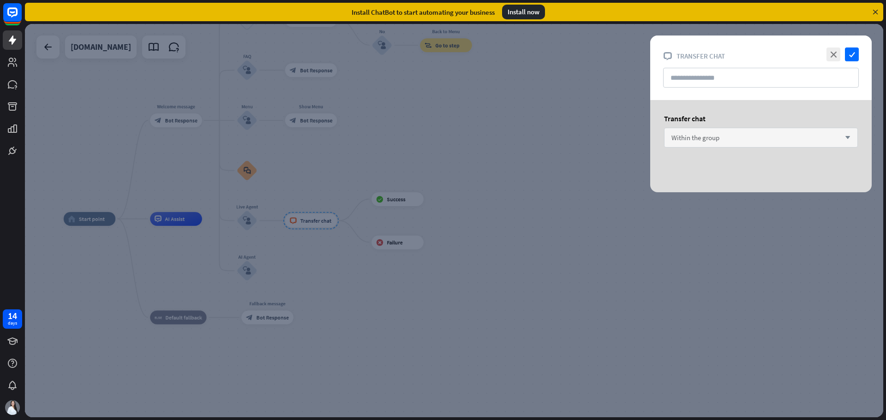
click at [749, 144] on div "Within the group arrow_down" at bounding box center [761, 138] width 194 height 20
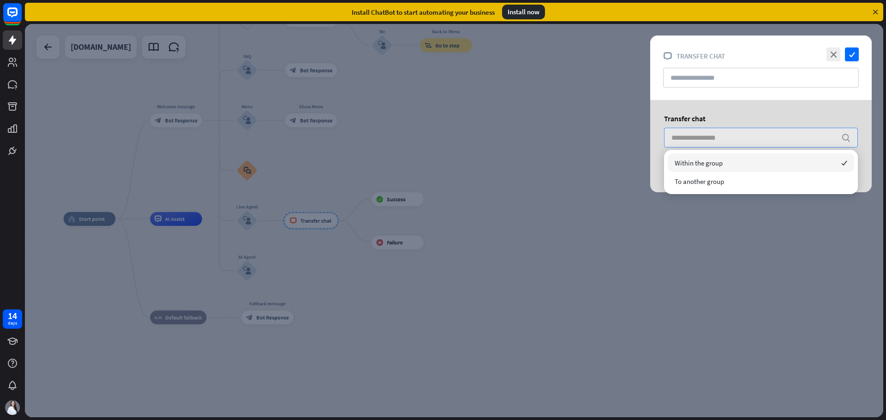
click at [749, 144] on input "search" at bounding box center [753, 137] width 165 height 19
click at [854, 54] on icon "check" at bounding box center [852, 55] width 14 height 14
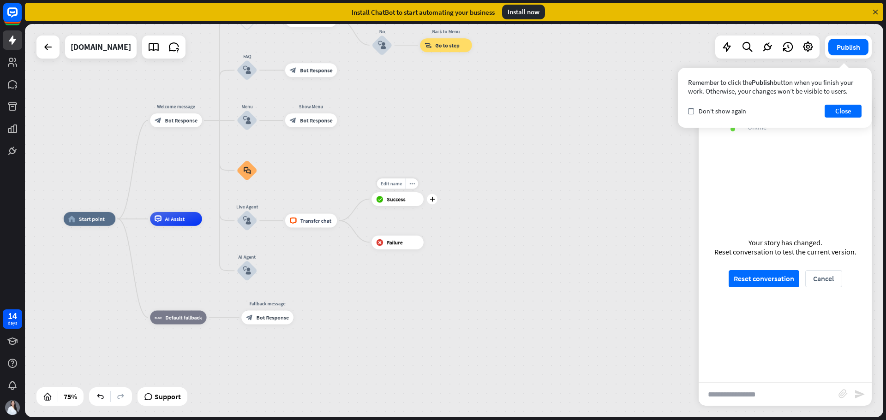
click at [397, 202] on span "Success" at bounding box center [396, 199] width 19 height 7
click at [319, 222] on span "Transfer chat" at bounding box center [315, 220] width 31 height 7
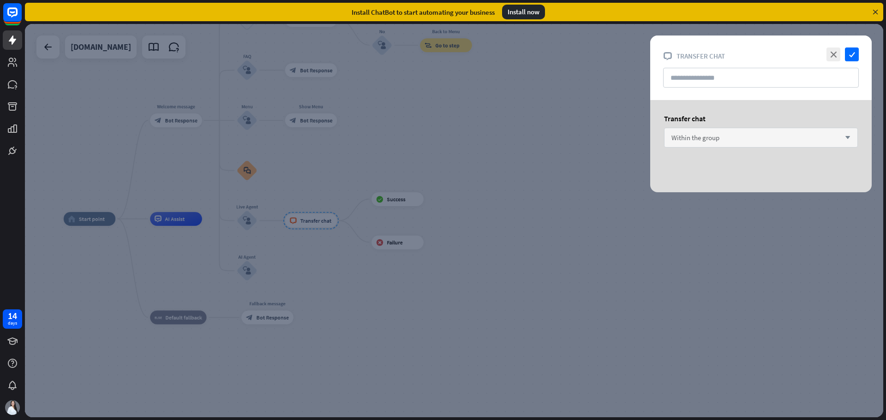
click at [715, 139] on span "Within the group" at bounding box center [695, 137] width 48 height 9
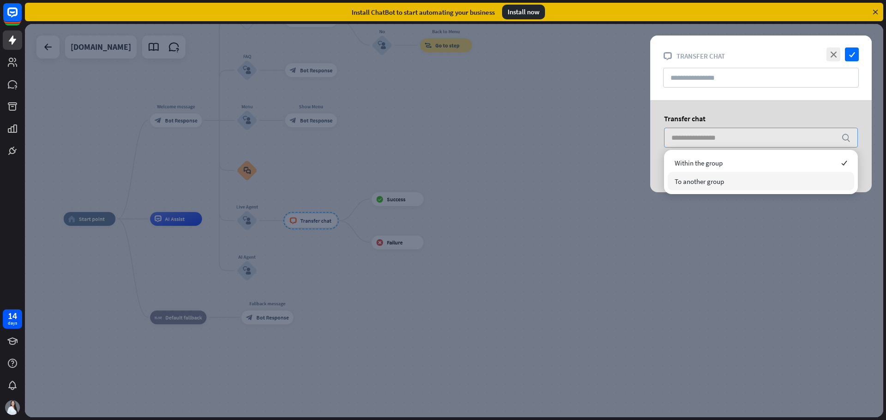
click at [707, 184] on span "To another group" at bounding box center [699, 181] width 49 height 9
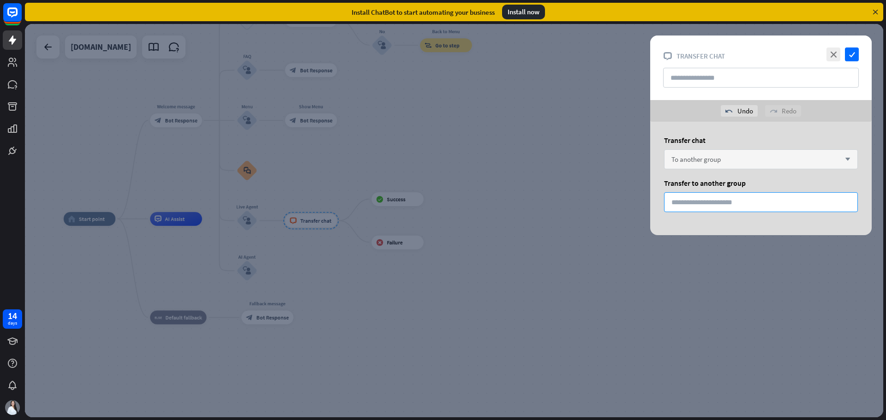
click at [707, 205] on input "*" at bounding box center [761, 202] width 194 height 20
click at [714, 153] on div "To another group arrow_down" at bounding box center [761, 160] width 194 height 20
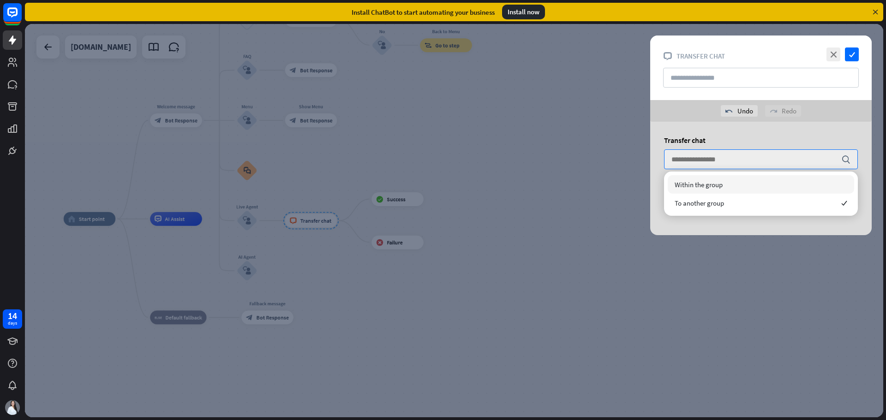
click at [708, 184] on span "Within the group" at bounding box center [699, 184] width 48 height 9
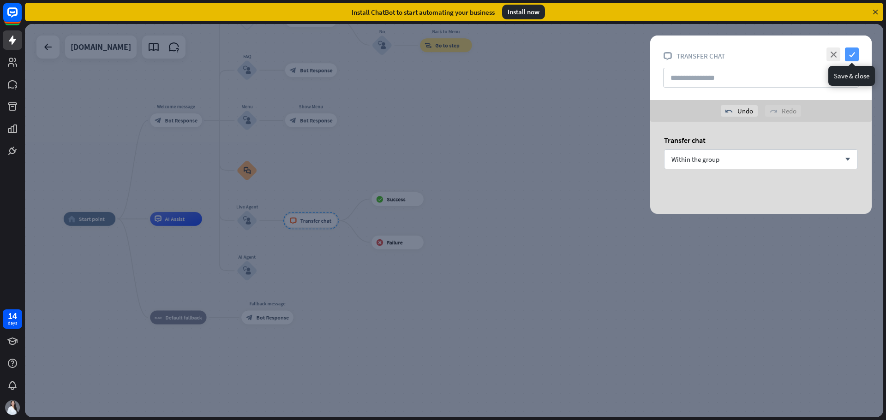
click at [853, 53] on icon "check" at bounding box center [852, 55] width 14 height 14
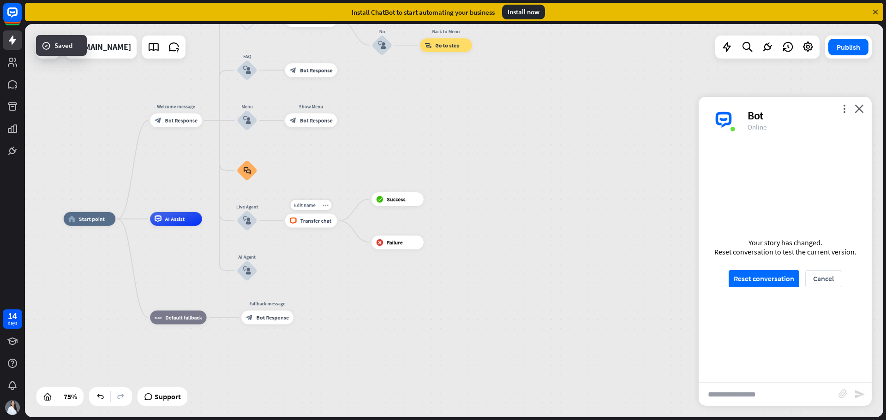
click at [321, 220] on span "Transfer chat" at bounding box center [315, 220] width 31 height 7
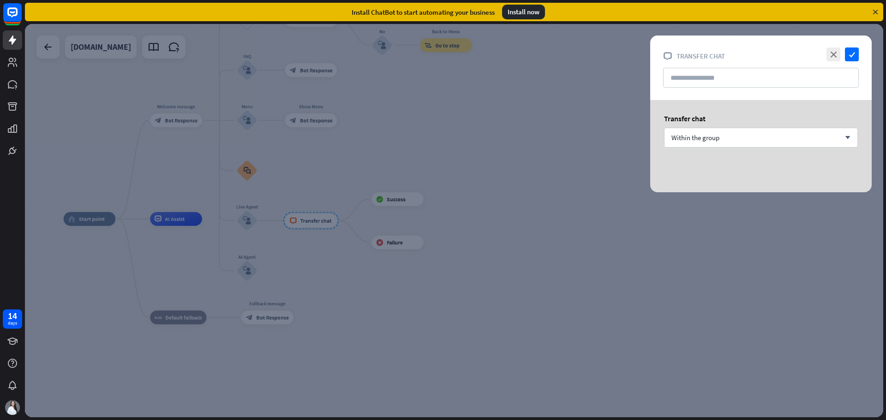
drag, startPoint x: 858, startPoint y: 54, endPoint x: 738, endPoint y: 146, distance: 150.7
click at [857, 54] on icon "check" at bounding box center [852, 55] width 14 height 14
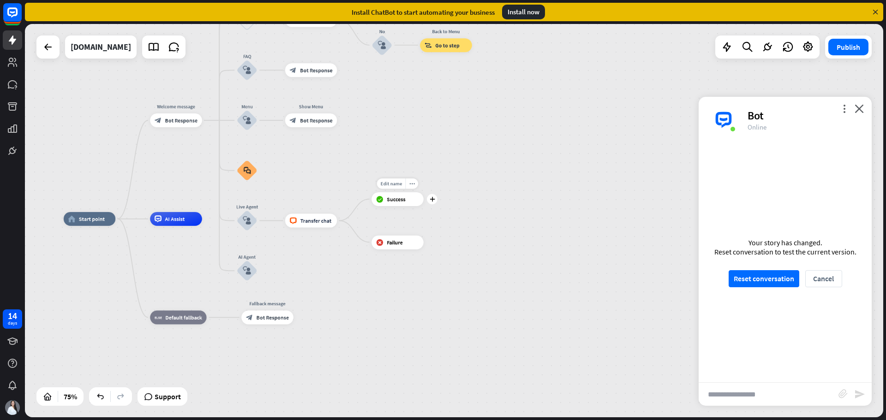
click at [403, 198] on span "Success" at bounding box center [396, 199] width 19 height 7
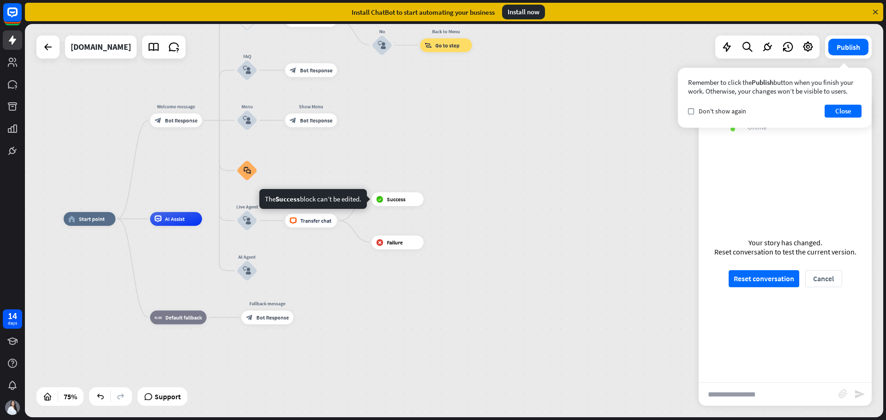
click at [767, 161] on div "Your story has changed. Reset conversation to test the current version. Reset c…" at bounding box center [785, 263] width 173 height 240
click at [396, 199] on span "Success" at bounding box center [396, 199] width 19 height 7
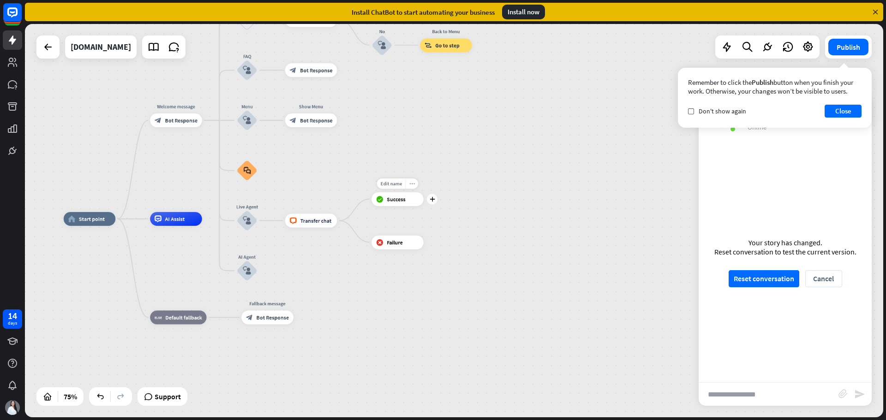
click at [413, 180] on div "more_horiz" at bounding box center [411, 184] width 13 height 11
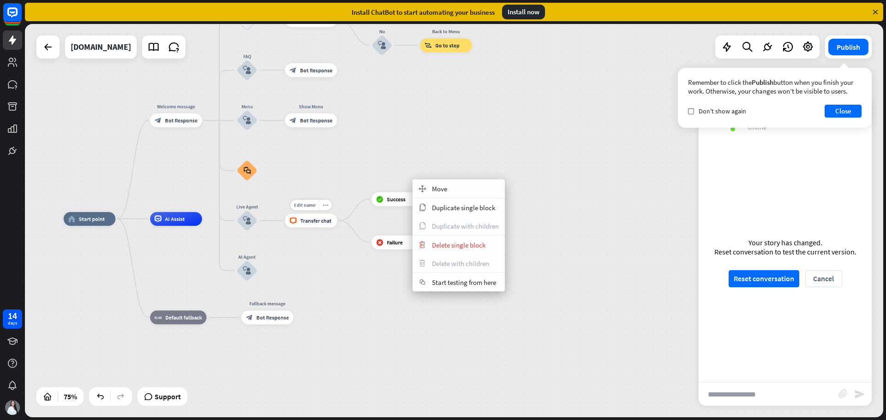
click at [312, 224] on span "Transfer chat" at bounding box center [315, 220] width 31 height 7
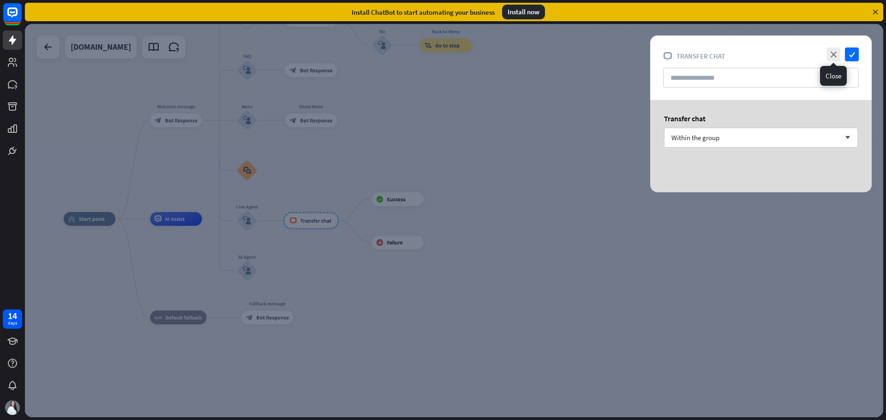
drag, startPoint x: 830, startPoint y: 55, endPoint x: 793, endPoint y: 66, distance: 38.4
click at [828, 55] on icon "close" at bounding box center [834, 55] width 14 height 14
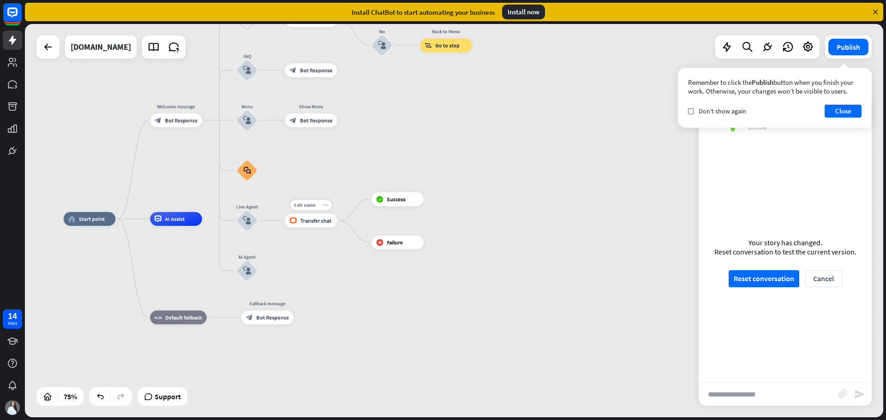
click at [326, 204] on icon "more_horiz" at bounding box center [326, 205] width 6 height 5
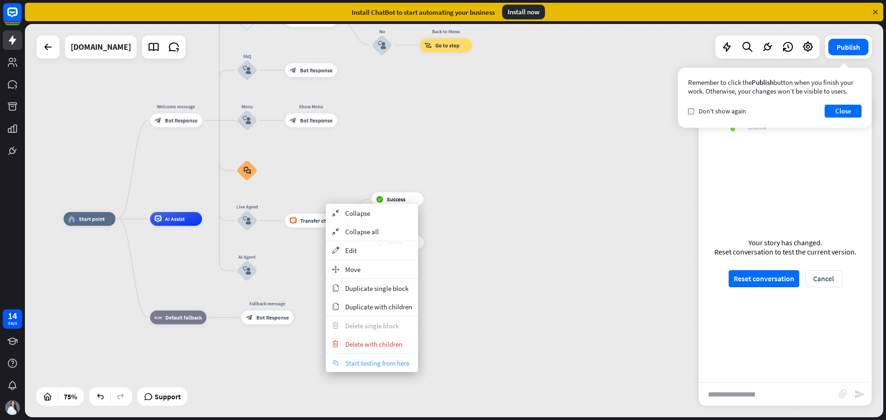
click at [360, 364] on span "Start testing from here" at bounding box center [377, 363] width 64 height 9
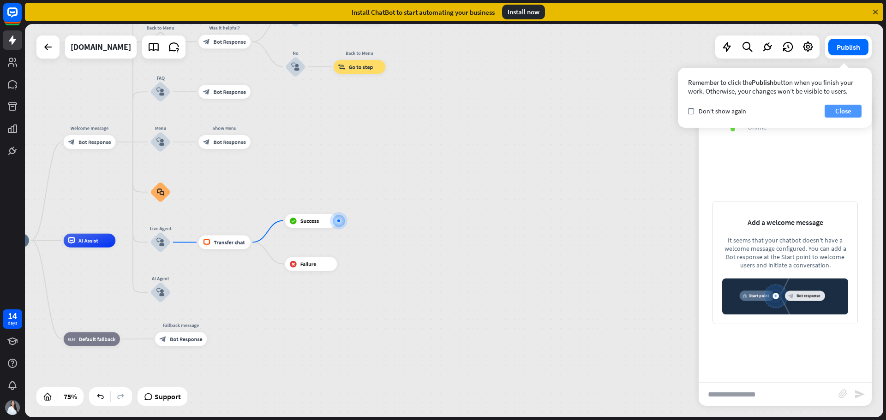
click at [836, 113] on button "Close" at bounding box center [843, 111] width 37 height 13
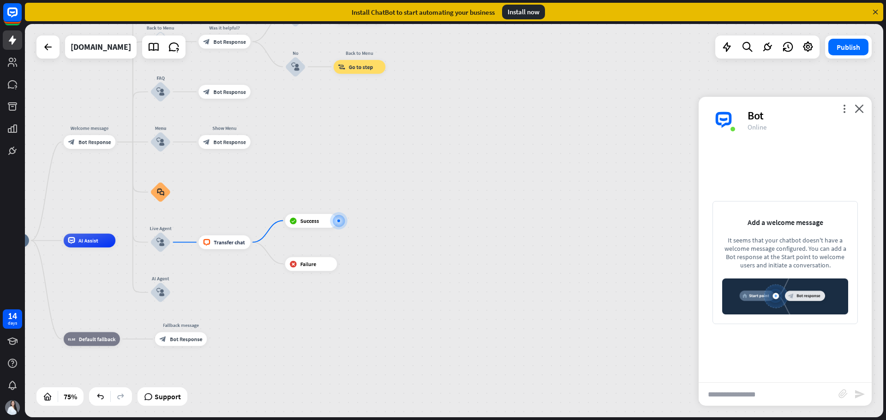
click at [776, 400] on input "text" at bounding box center [769, 394] width 140 height 23
click at [437, 305] on div "home_2 Start point Welcome message block_bot_response Bot Response About us blo…" at bounding box center [299, 388] width 644 height 295
click at [862, 111] on icon "close" at bounding box center [859, 108] width 9 height 9
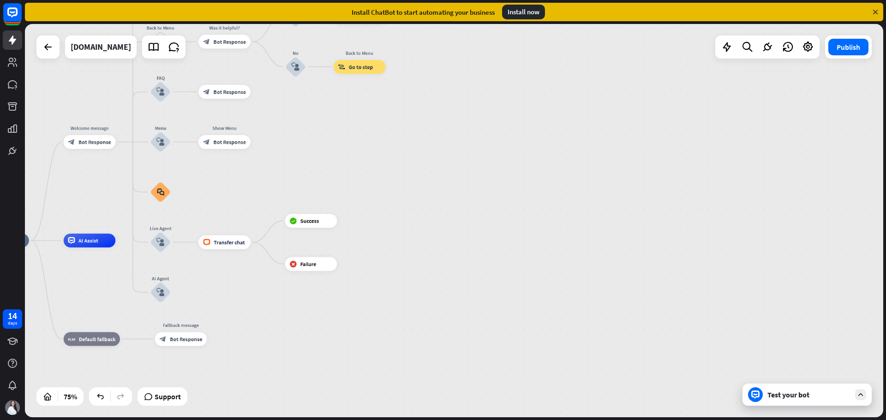
click at [790, 400] on div "Test your bot" at bounding box center [807, 395] width 129 height 22
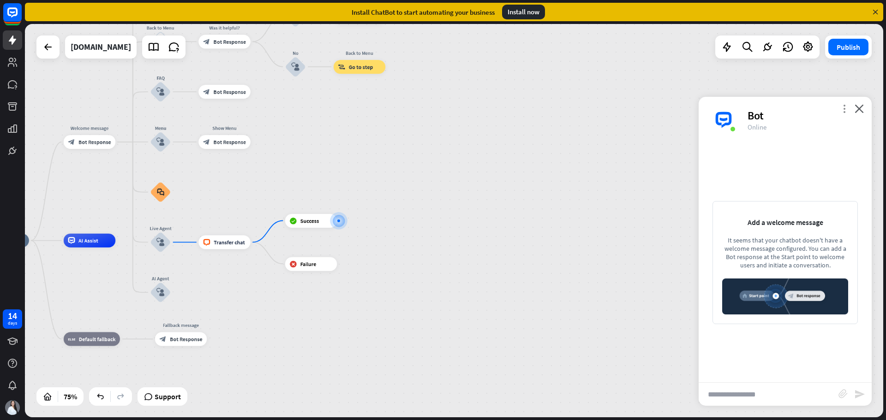
click at [847, 108] on icon "more_vert" at bounding box center [844, 108] width 9 height 9
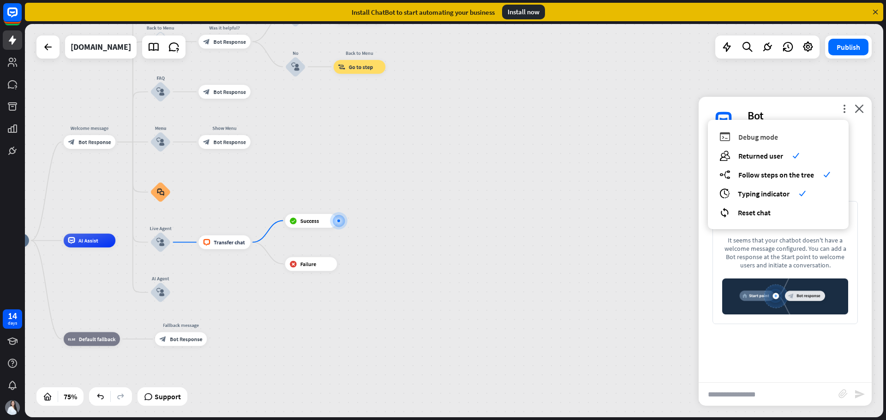
click at [767, 139] on span "Debug mode" at bounding box center [758, 136] width 40 height 9
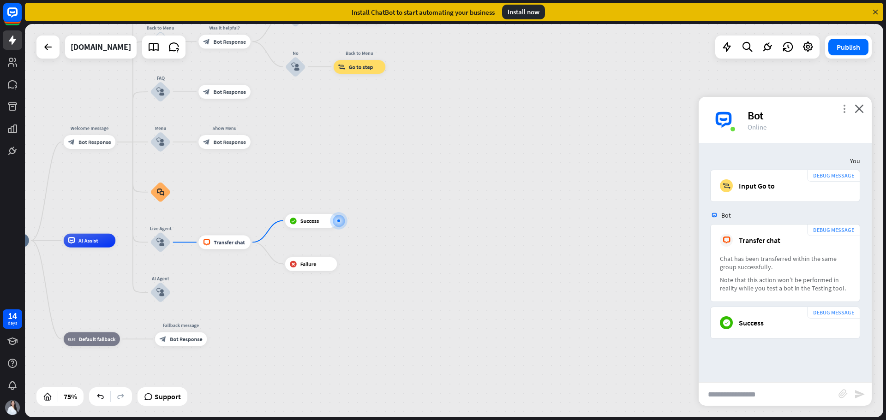
click at [847, 109] on icon "more_vert" at bounding box center [844, 108] width 9 height 9
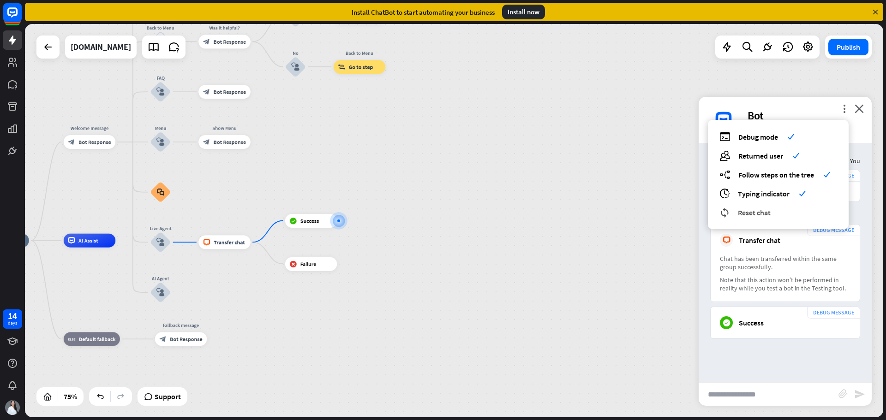
click at [762, 212] on span "Reset chat" at bounding box center [754, 212] width 33 height 9
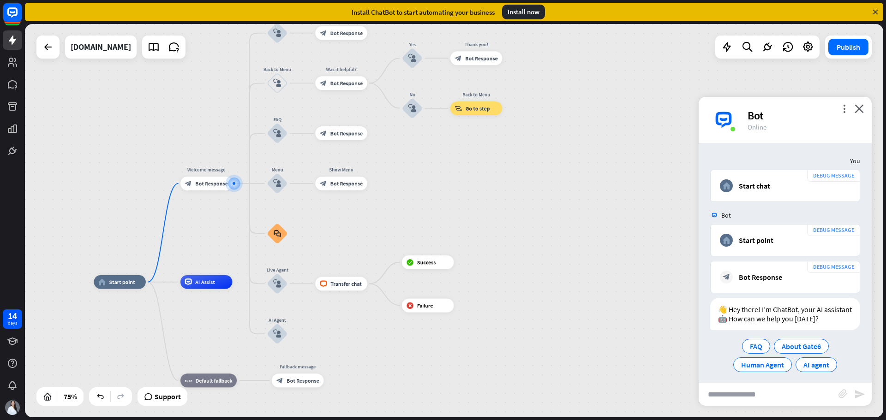
scroll to position [15, 0]
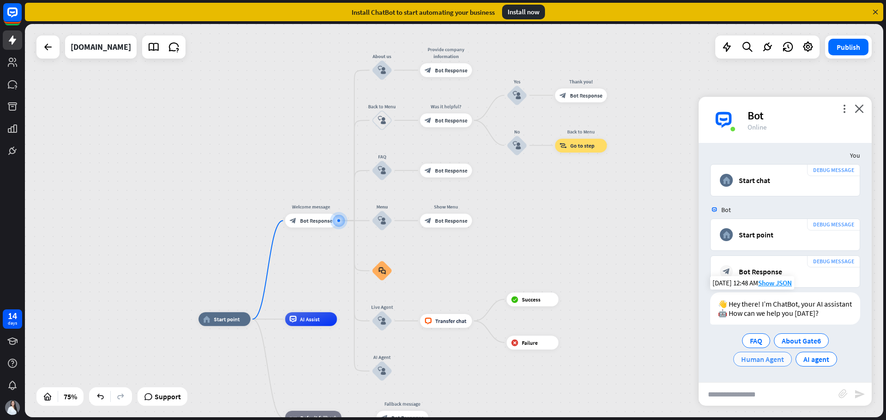
click at [763, 362] on span "Human Agent" at bounding box center [762, 359] width 43 height 9
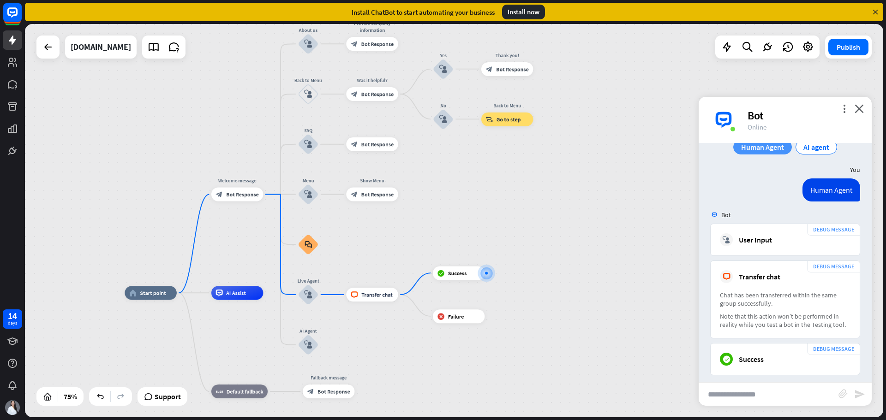
scroll to position [234, 0]
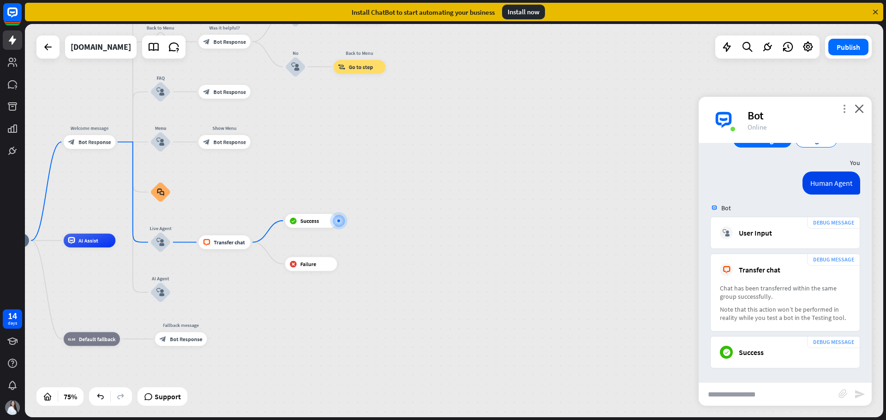
click at [843, 111] on icon "more_vert" at bounding box center [844, 108] width 9 height 9
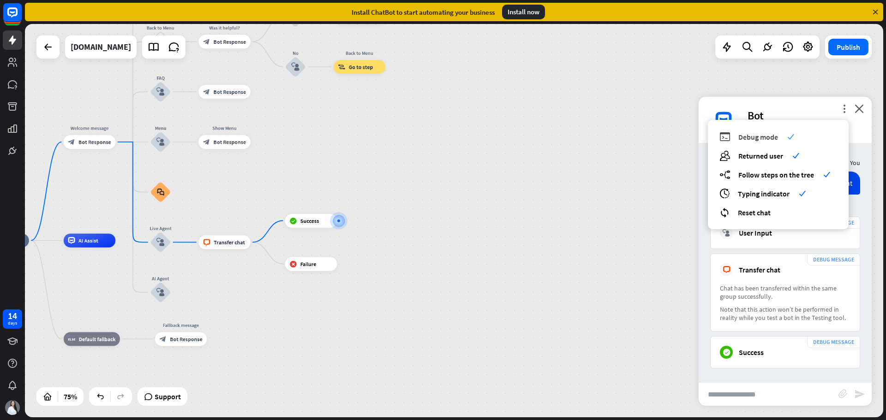
click at [783, 136] on div "debug Debug mode check" at bounding box center [778, 137] width 118 height 11
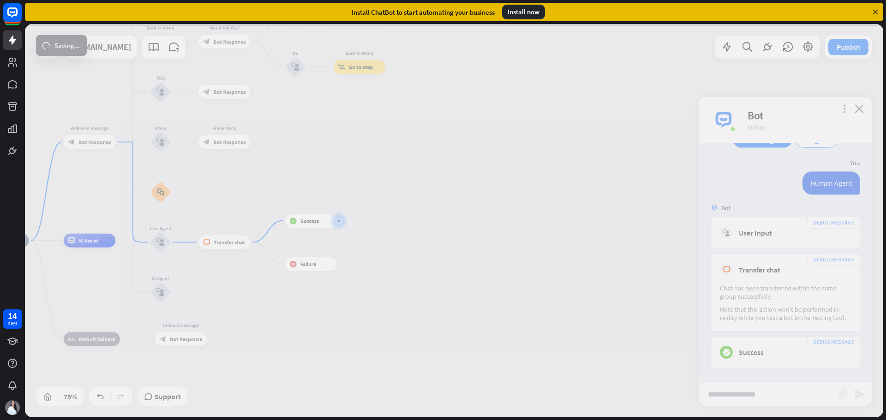
scroll to position [0, 0]
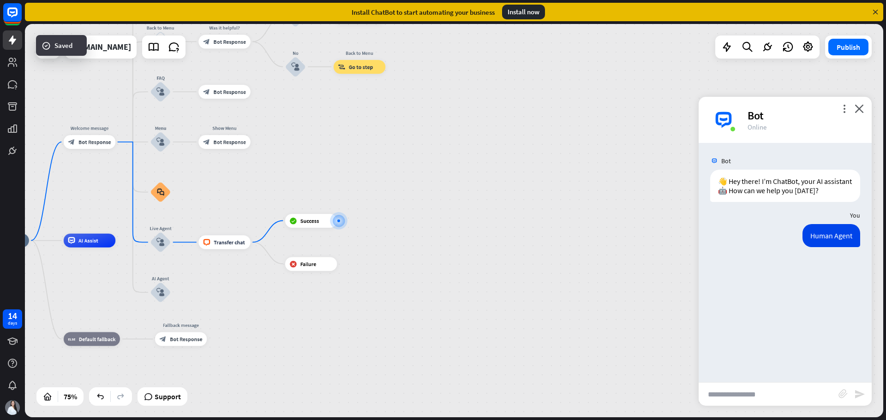
click at [839, 109] on div "Bot" at bounding box center [804, 115] width 113 height 14
click at [846, 108] on icon "more_vert" at bounding box center [844, 108] width 9 height 9
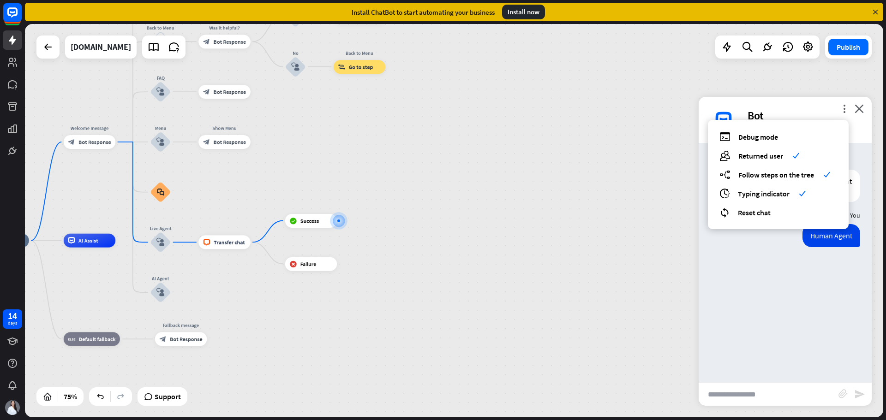
click at [502, 288] on div "home_2 Start point Welcome message block_bot_response Bot Response About us blo…" at bounding box center [299, 388] width 644 height 295
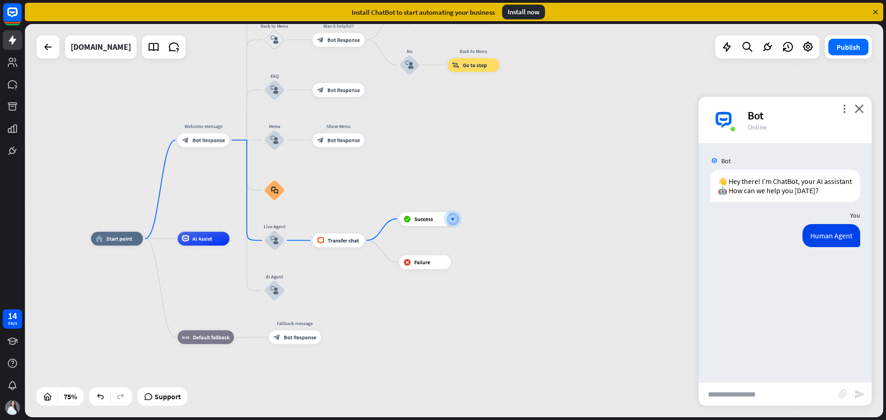
drag, startPoint x: 246, startPoint y: 306, endPoint x: 359, endPoint y: 304, distance: 112.6
click at [359, 304] on div "home_2 Start point Welcome message block_bot_response Bot Response About us blo…" at bounding box center [413, 386] width 644 height 295
click at [777, 391] on input "text" at bounding box center [769, 394] width 140 height 23
type input "*****"
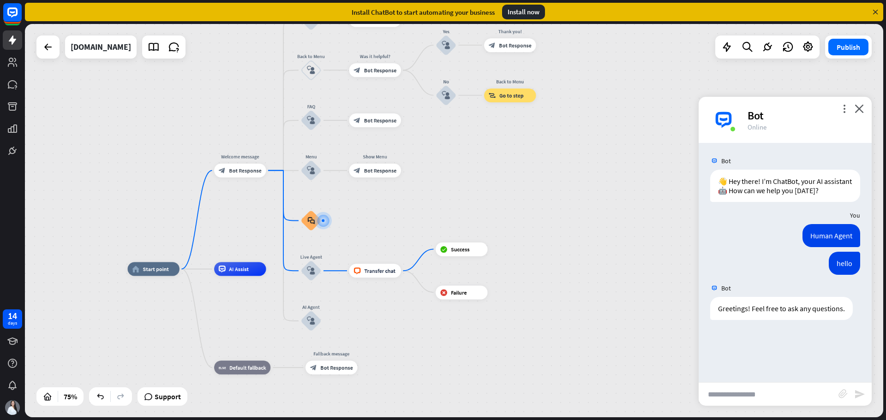
click at [787, 393] on input "text" at bounding box center [769, 394] width 140 height 23
type input "**********"
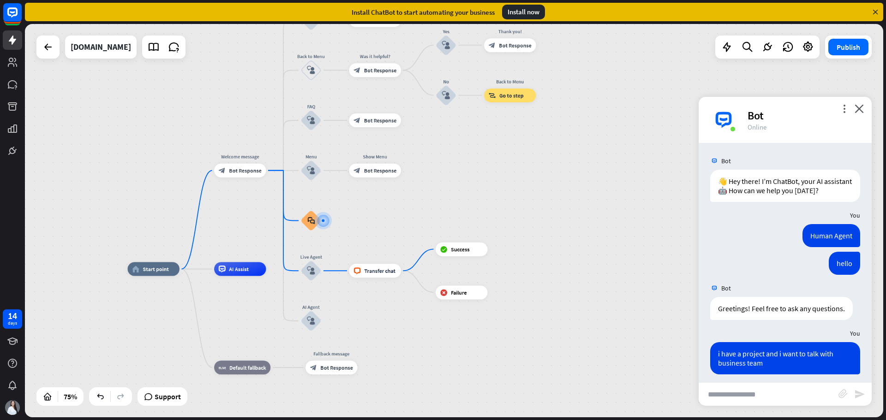
scroll to position [15, 0]
